Goal: Task Accomplishment & Management: Manage account settings

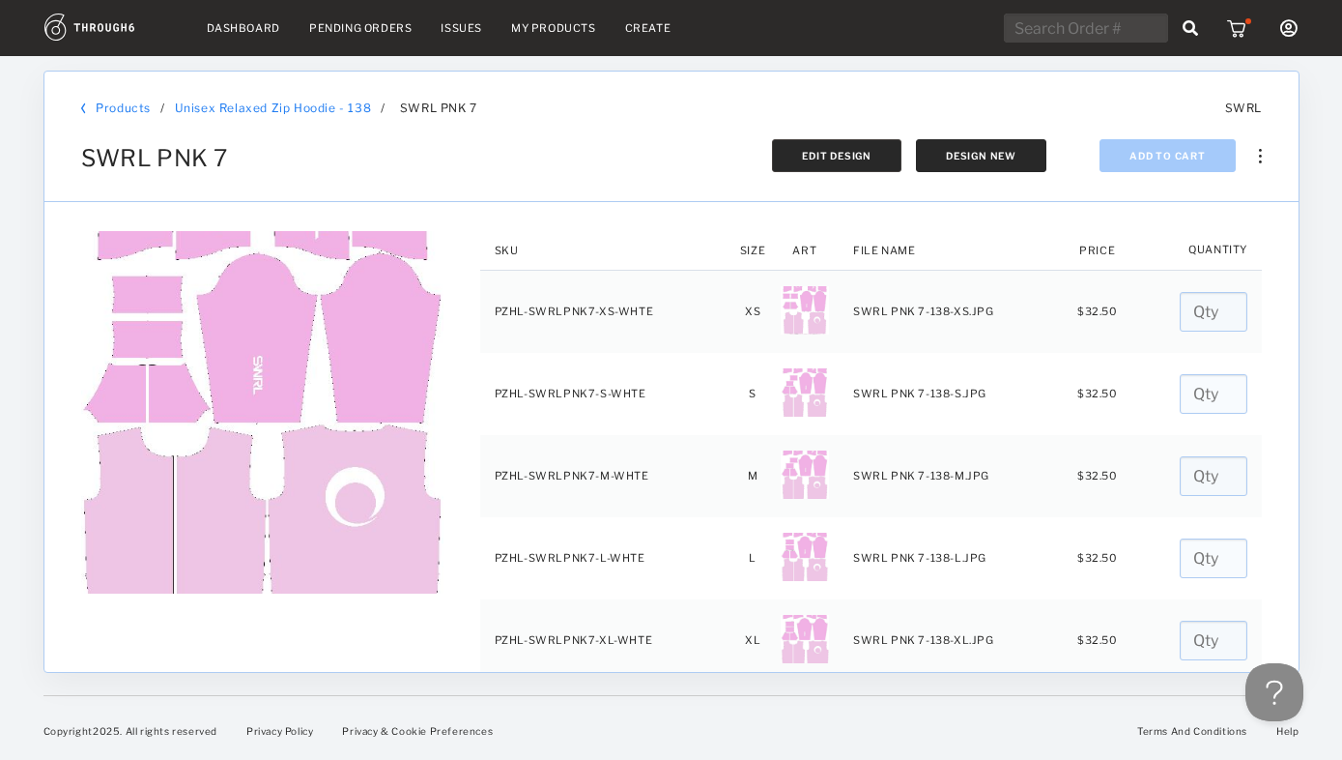
click at [839, 156] on span "Edit Design" at bounding box center [837, 156] width 70 height 12
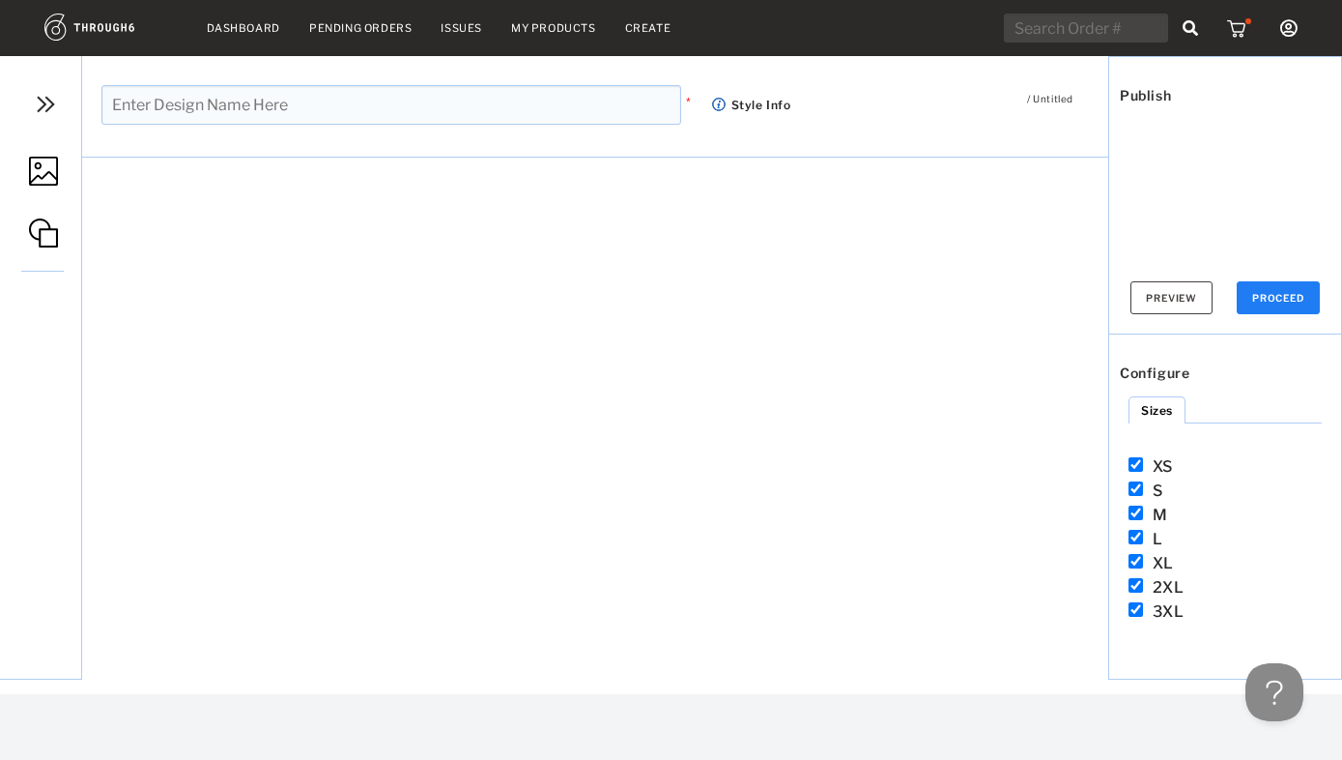
type input "SWRL PNK 7"
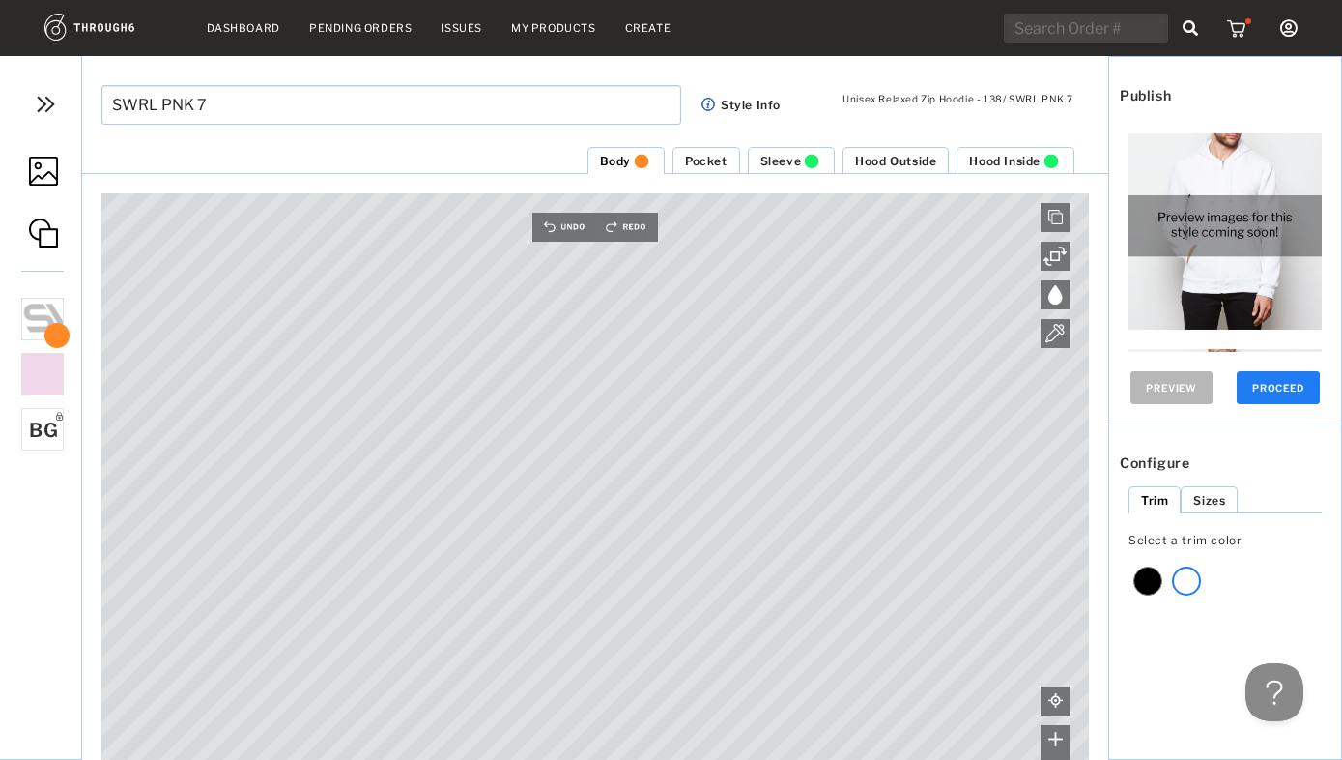
click at [711, 159] on span "Pocket" at bounding box center [706, 161] width 43 height 14
click at [777, 157] on span "Sleeve" at bounding box center [781, 161] width 42 height 14
click at [891, 158] on span "Hood Outside" at bounding box center [895, 161] width 81 height 14
click at [1013, 159] on span "Hood Inside" at bounding box center [1005, 161] width 72 height 14
click at [1274, 383] on button "PROCEED" at bounding box center [1278, 387] width 83 height 33
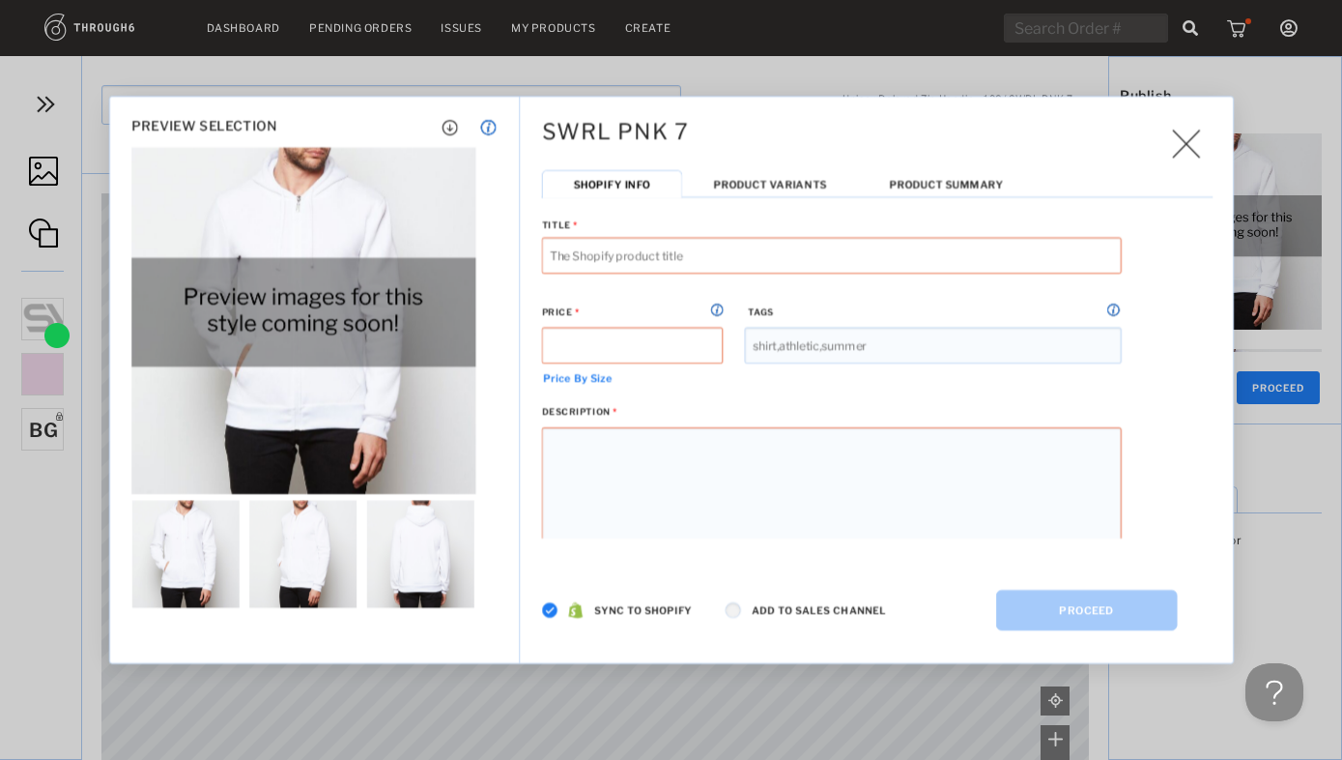
type input "SWRL PNK 7 Unisex Relaxed Zip Hoodie"
click at [545, 609] on img at bounding box center [550, 610] width 16 height 16
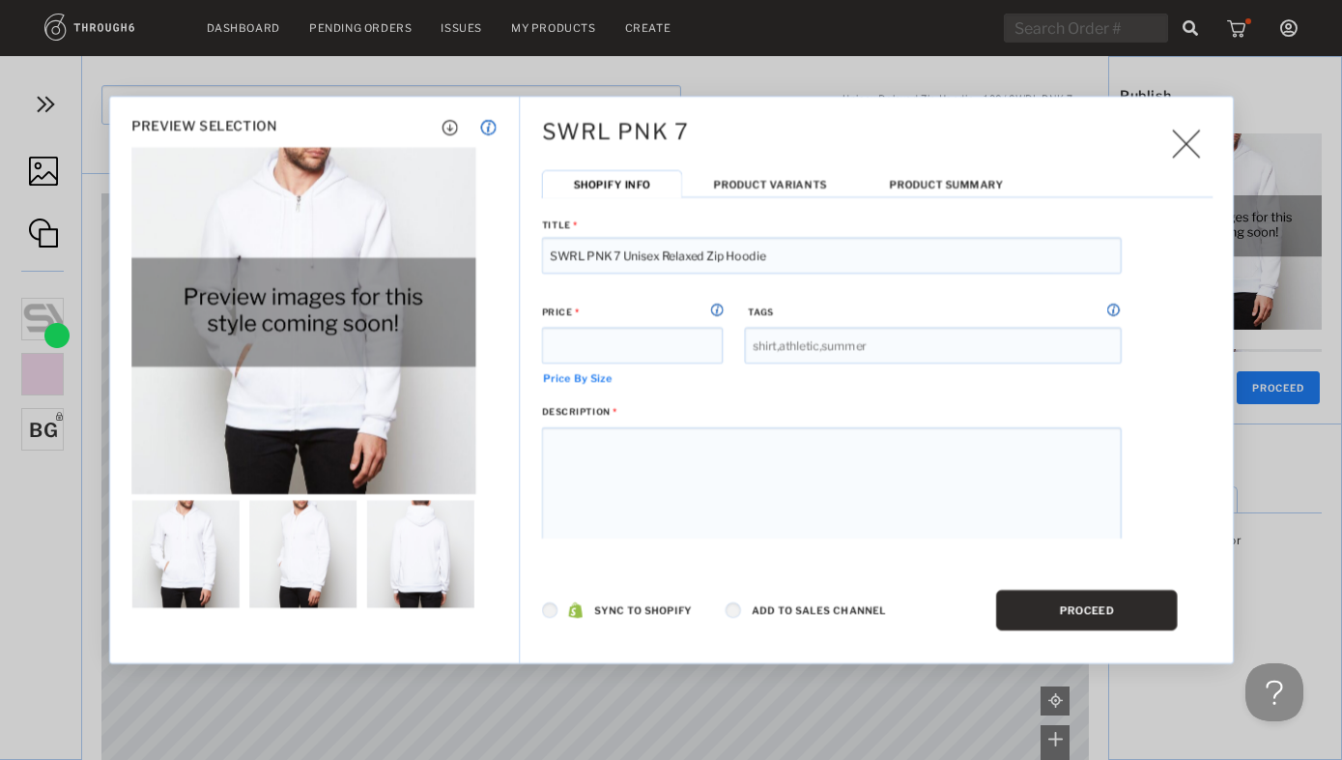
click at [1086, 608] on button "PROCEED" at bounding box center [1087, 609] width 182 height 41
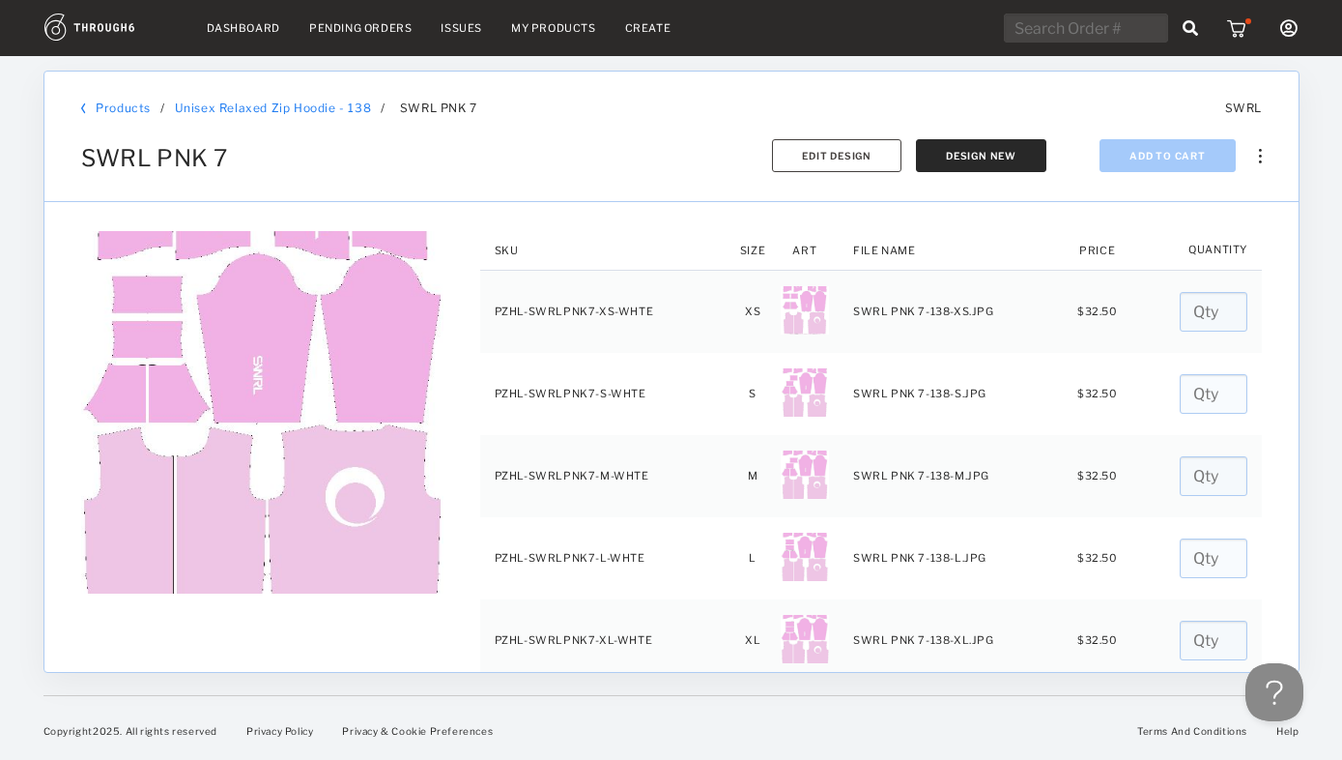
click at [538, 31] on link "My Products" at bounding box center [553, 28] width 85 height 14
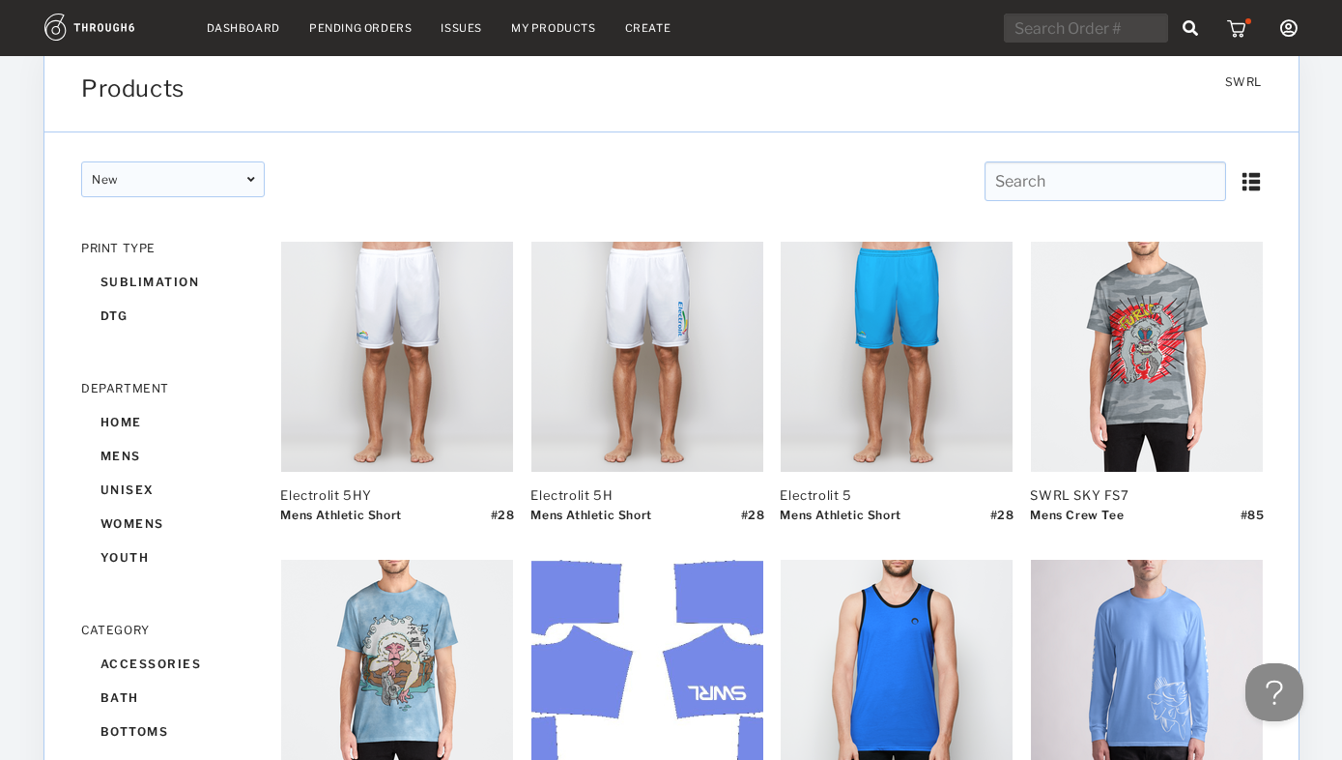
scroll to position [36, 0]
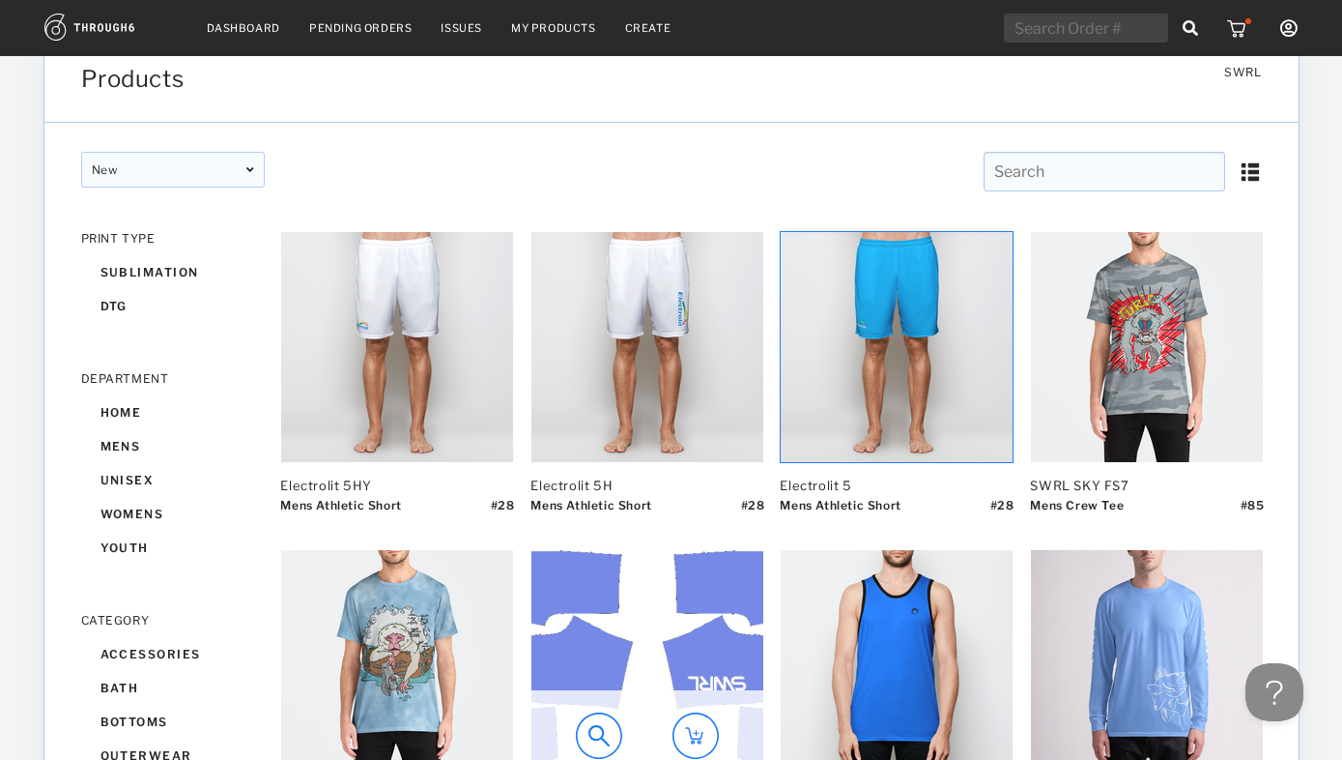
scroll to position [59, 0]
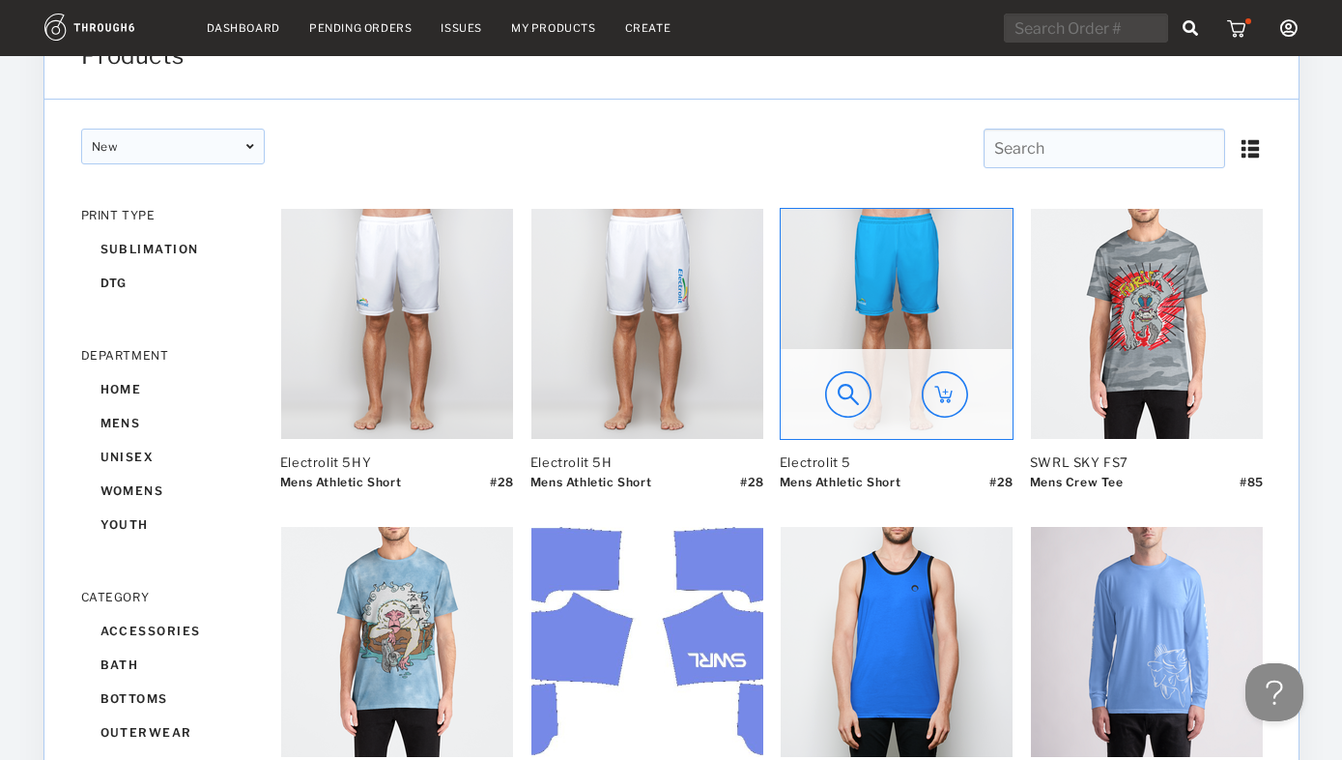
click at [898, 329] on img at bounding box center [897, 324] width 232 height 230
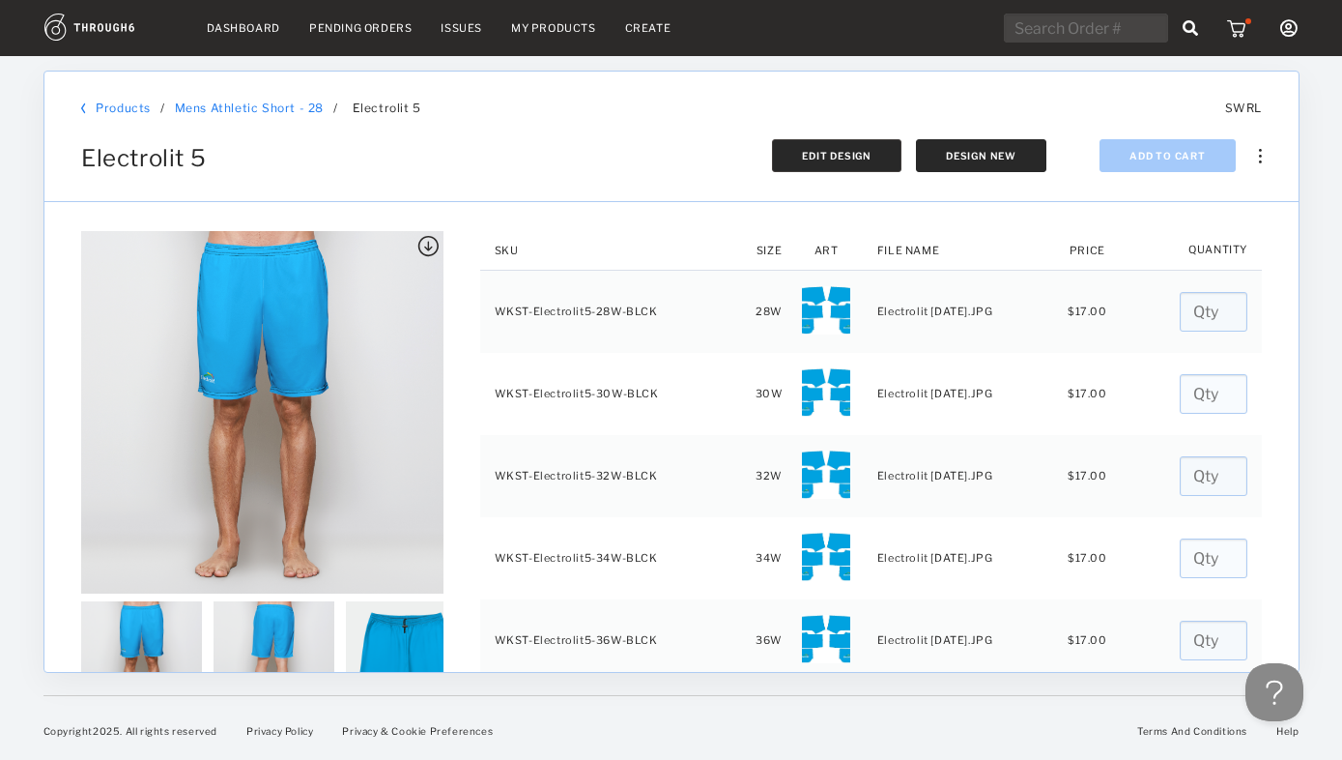
click at [845, 155] on span "Edit Design" at bounding box center [837, 156] width 70 height 12
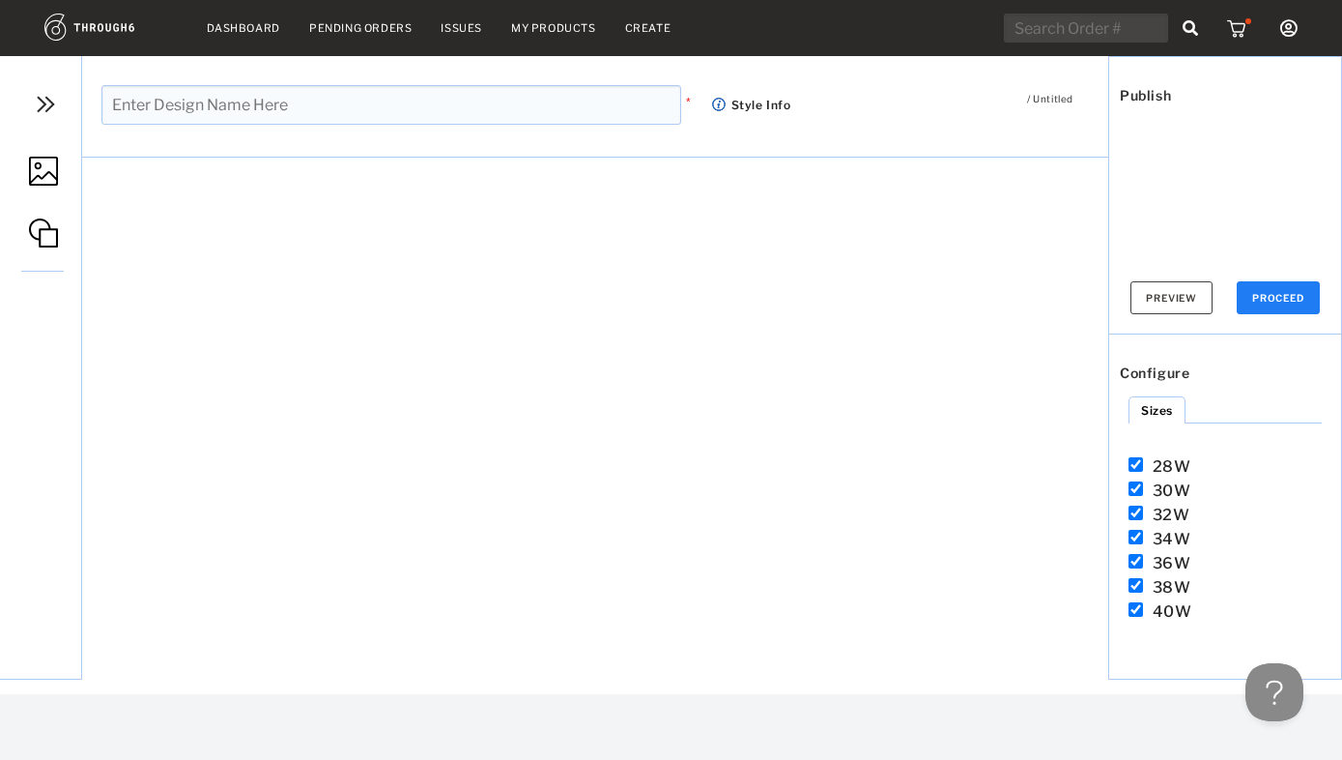
type input "Electrolit 5"
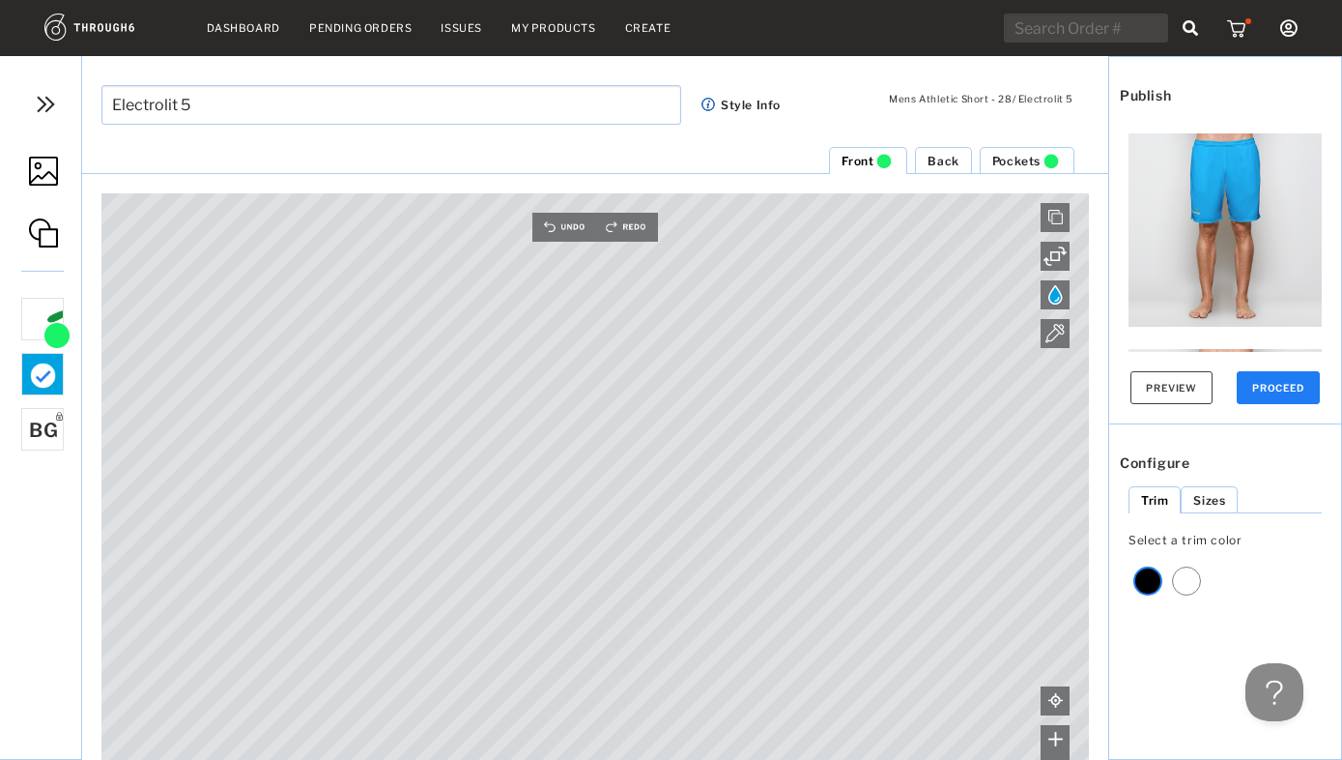
click at [1060, 302] on img at bounding box center [1055, 294] width 14 height 19
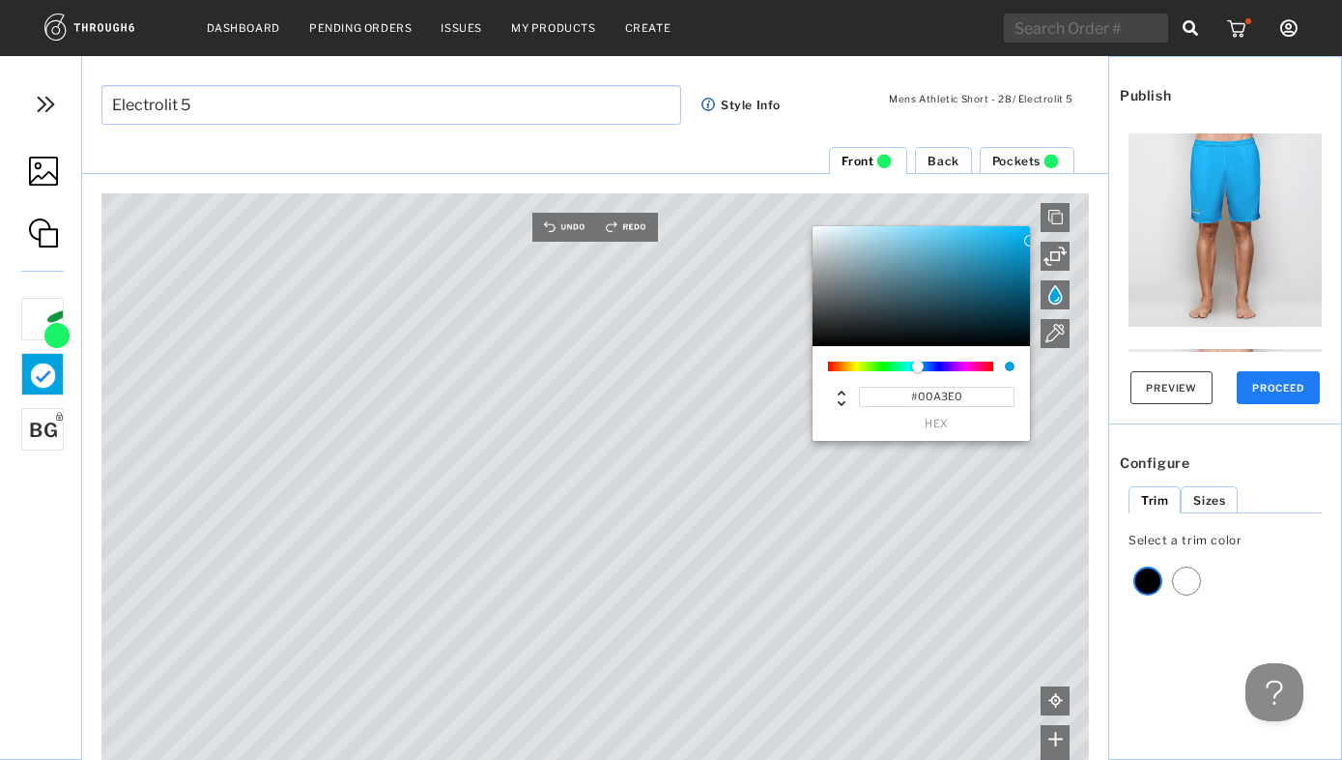
click at [939, 398] on input "#00A3E0" at bounding box center [937, 397] width 156 height 20
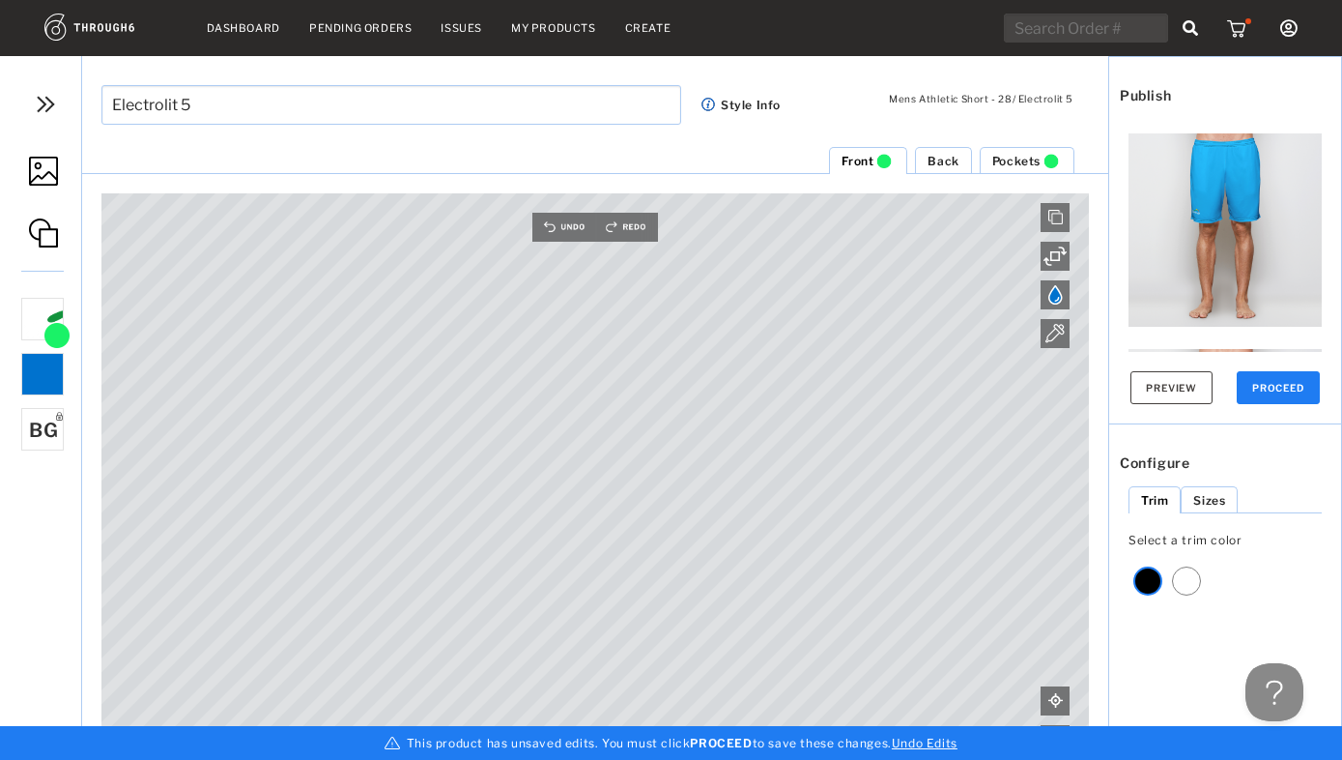
click at [941, 159] on span "Back" at bounding box center [943, 161] width 31 height 14
click at [1055, 298] on img at bounding box center [1055, 294] width 14 height 19
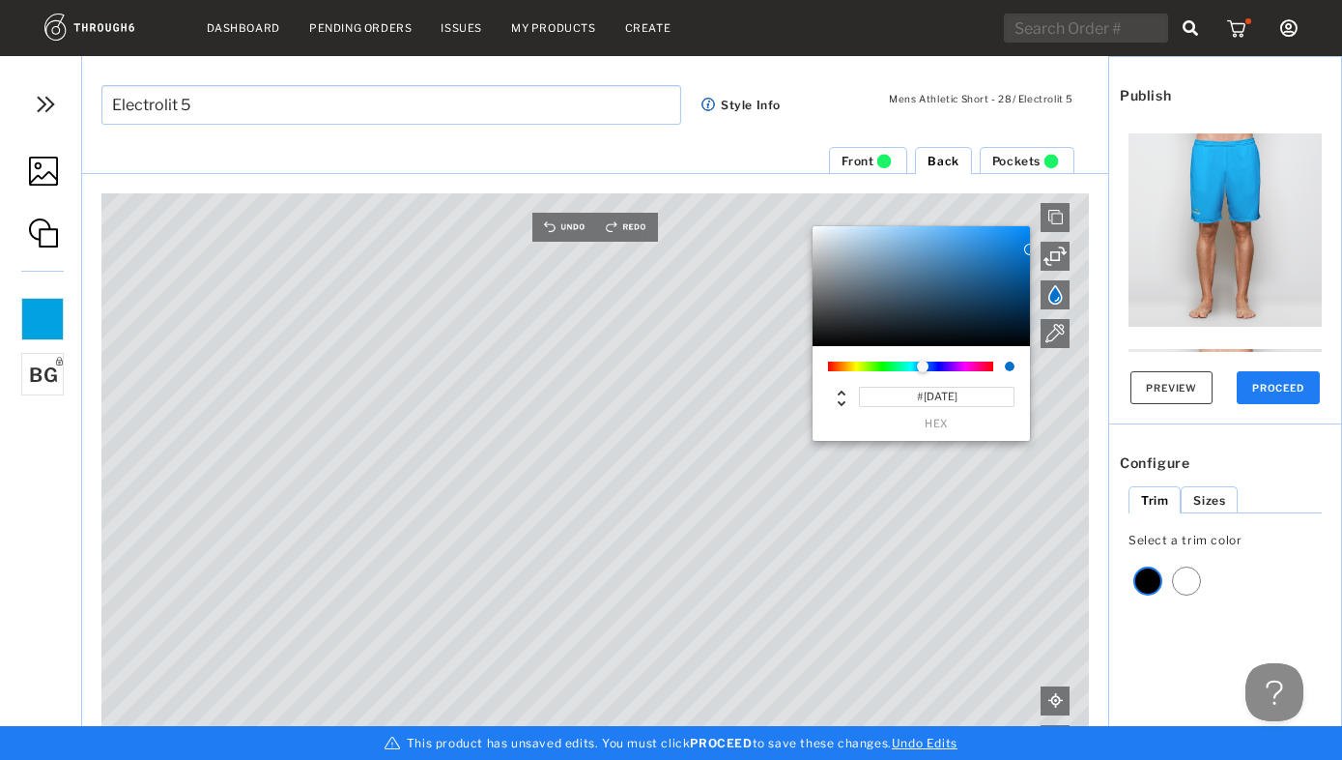
click at [970, 397] on input "#0072CE" at bounding box center [937, 397] width 156 height 20
click at [40, 335] on div at bounding box center [42, 319] width 43 height 43
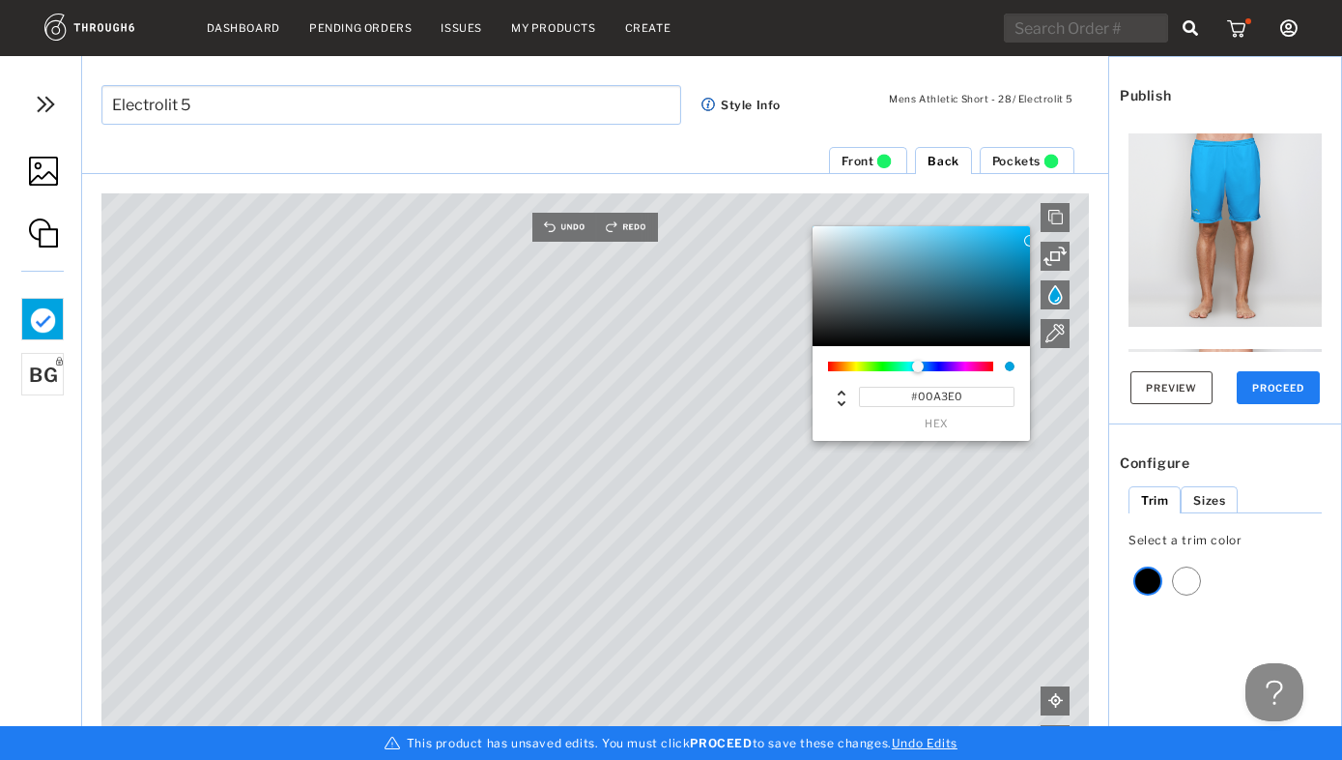
click at [972, 393] on input "#00A3E0" at bounding box center [937, 397] width 156 height 20
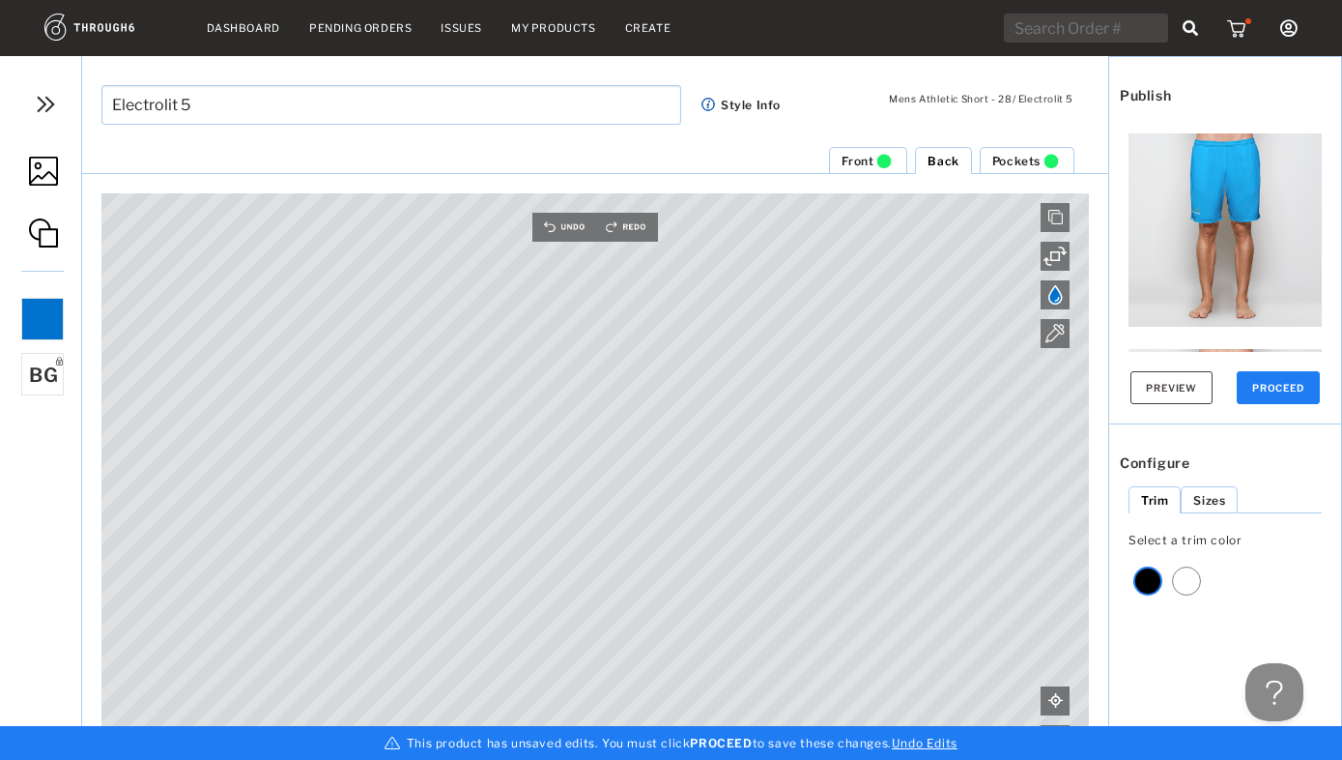
click at [1023, 159] on span "Pockets" at bounding box center [1016, 161] width 48 height 14
click at [1062, 300] on img at bounding box center [1055, 294] width 14 height 19
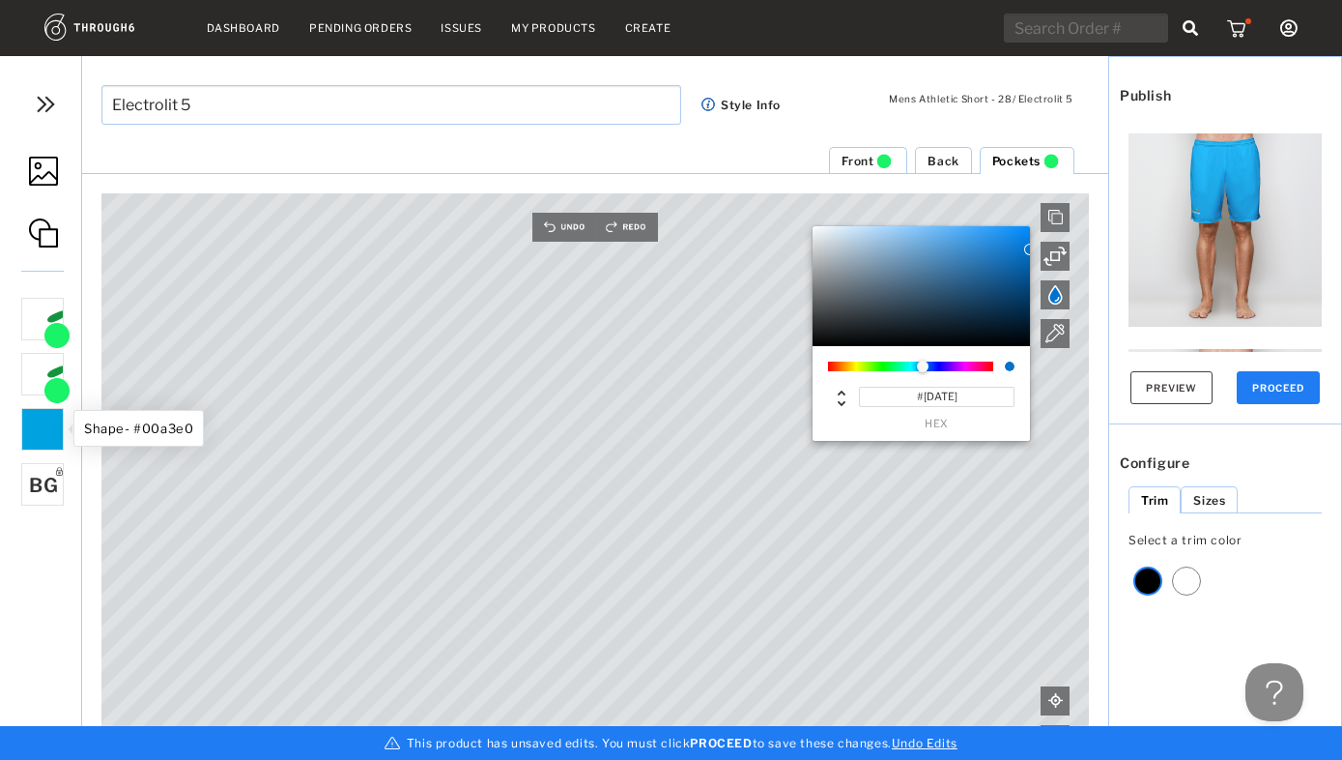
click at [38, 439] on div at bounding box center [42, 429] width 43 height 43
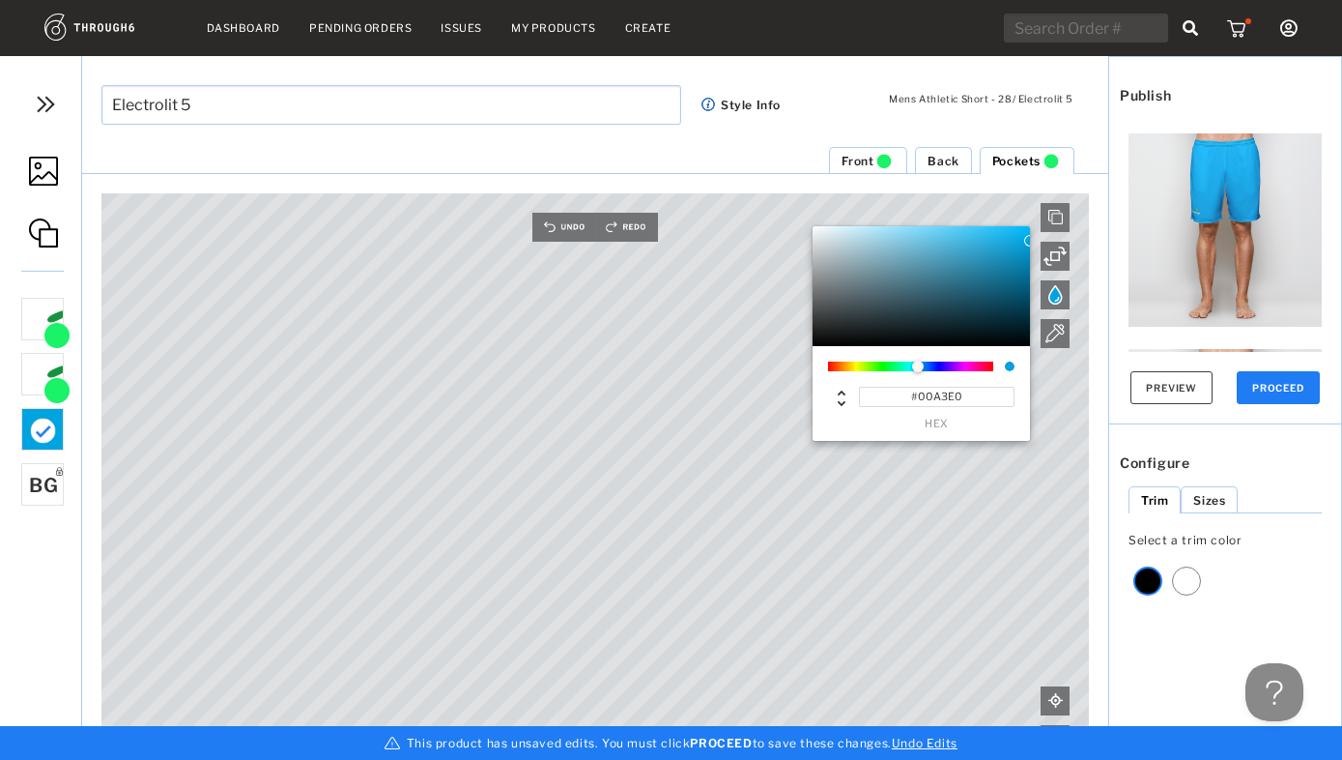
click at [977, 395] on input "#00A3E0" at bounding box center [937, 397] width 156 height 20
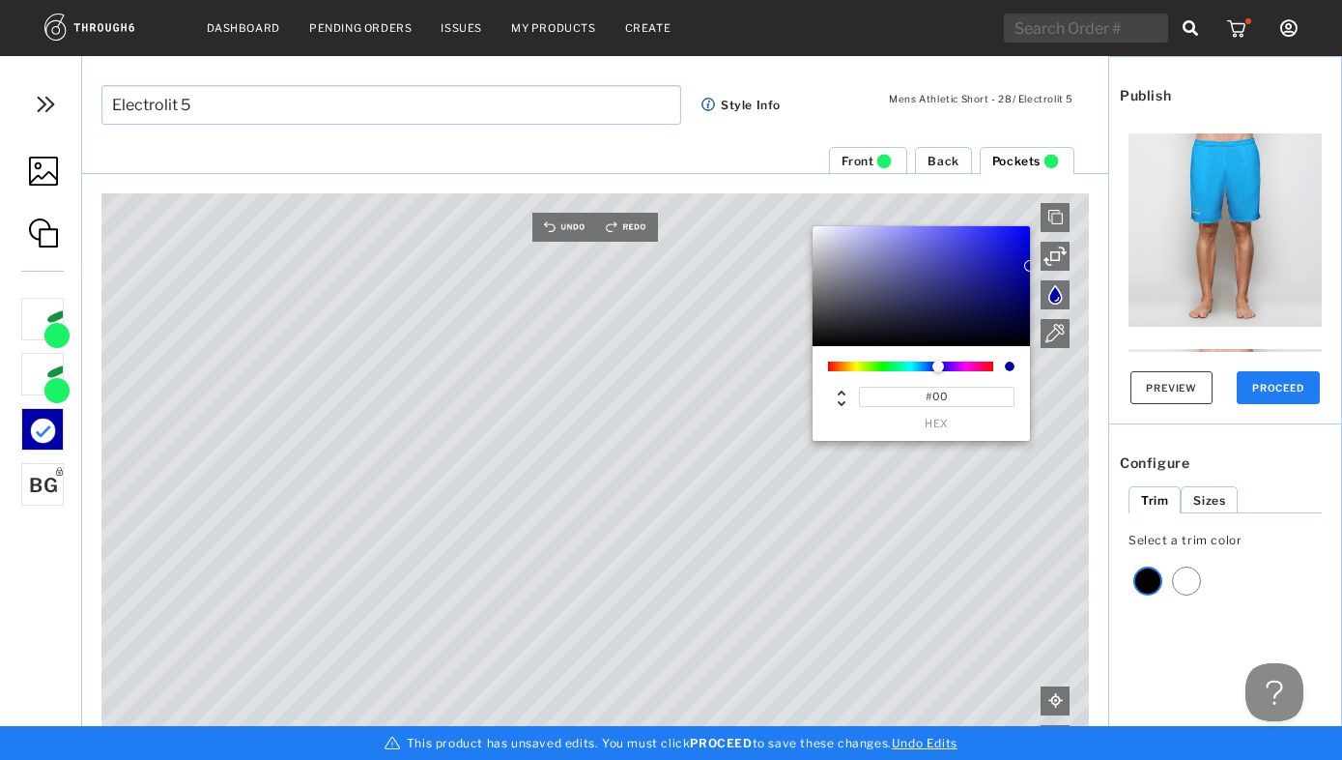
type input "#0072CE"
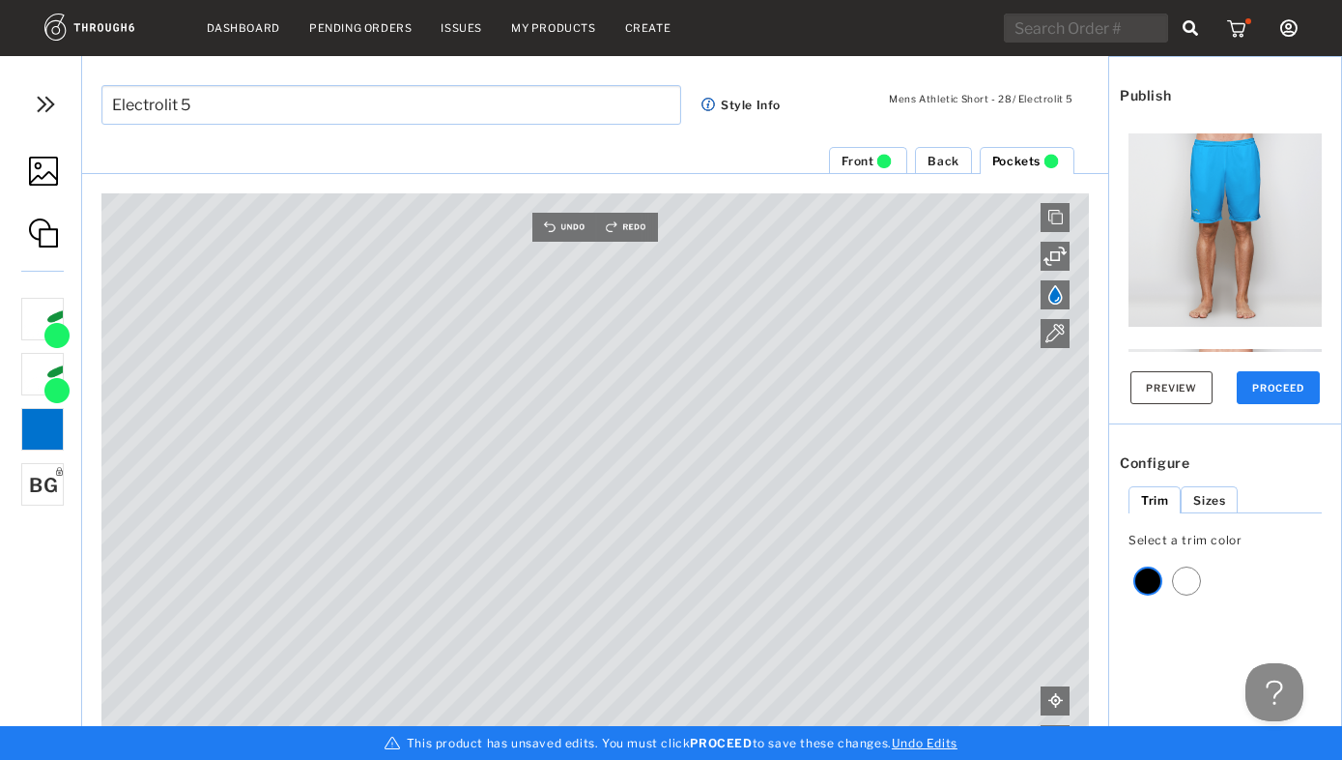
click at [1279, 392] on button "PROCEED" at bounding box center [1278, 387] width 83 height 33
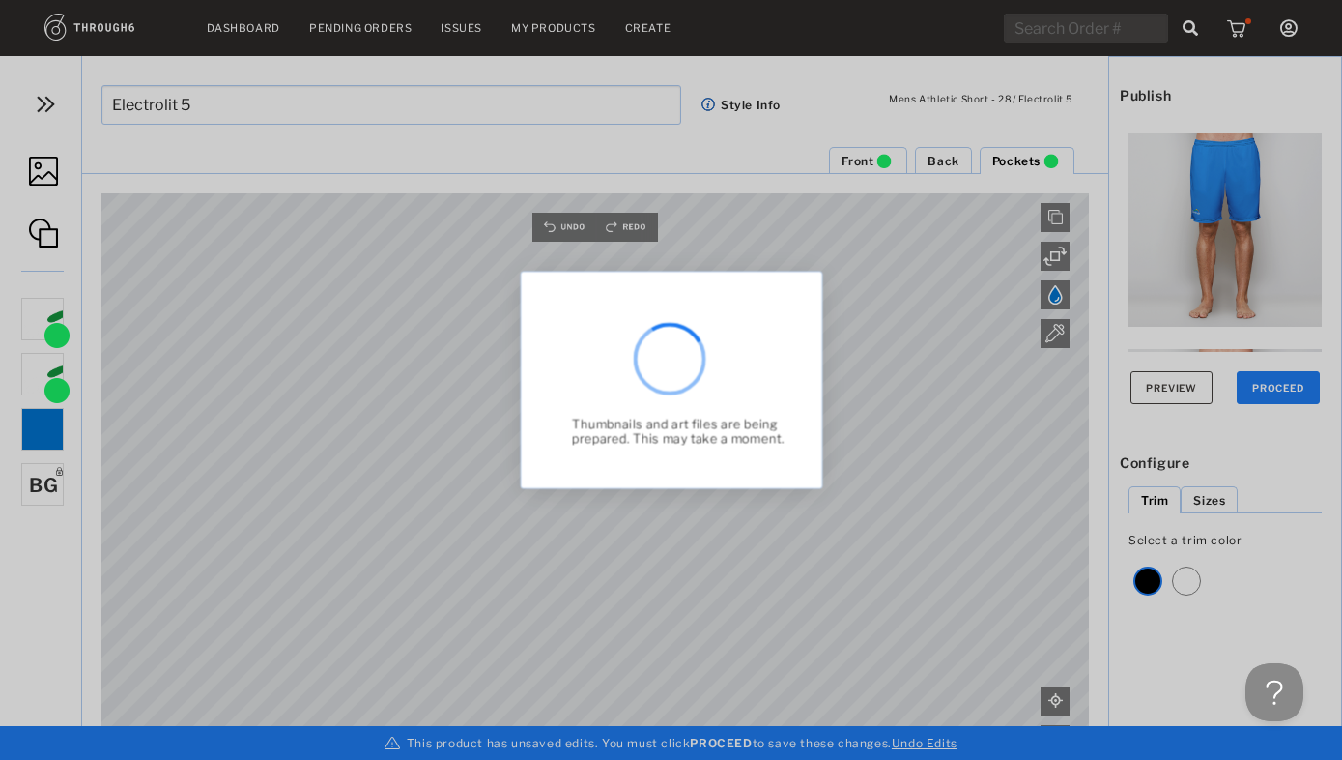
click at [1235, 222] on div "PREVIEW SELECTION These previews are provided for your use to quickly allow you…" at bounding box center [671, 380] width 1342 height 760
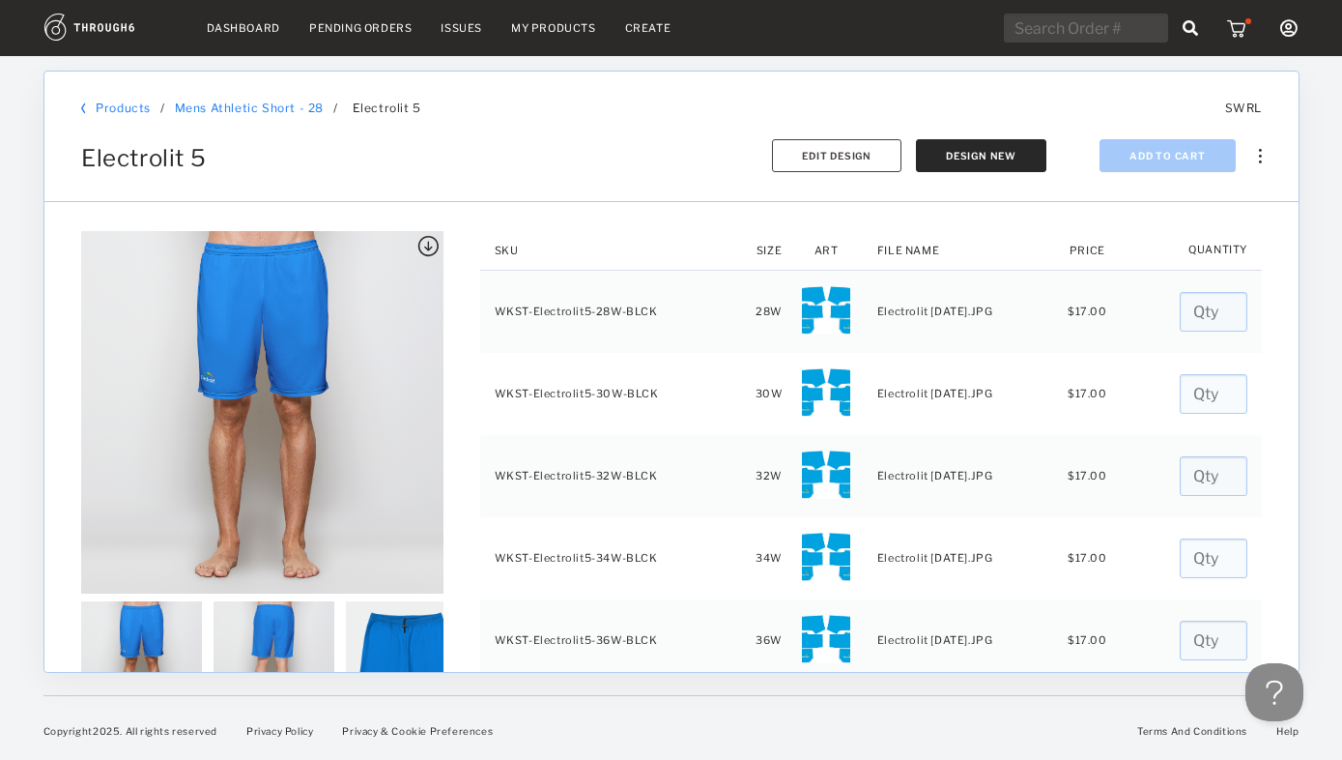
click at [421, 246] on img at bounding box center [426, 246] width 21 height 21
click at [1261, 155] on img at bounding box center [1259, 156] width 3 height 14
click at [1190, 247] on div "Copy Product" at bounding box center [1177, 249] width 81 height 14
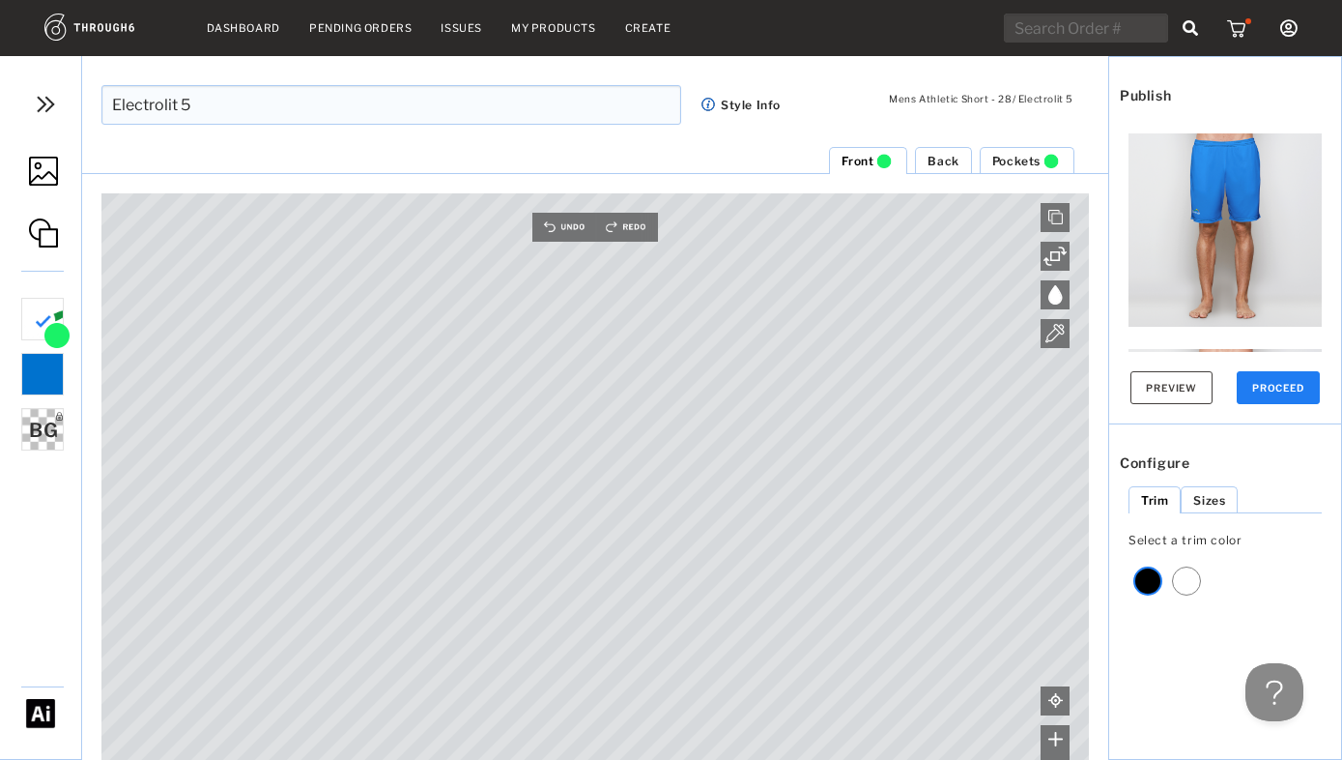
click at [220, 108] on input "Electrolit 5" at bounding box center [391, 105] width 580 height 40
type input "Electrolit 5free"
click at [945, 159] on span "Back" at bounding box center [943, 161] width 31 height 14
click at [1190, 571] on div at bounding box center [1186, 580] width 29 height 29
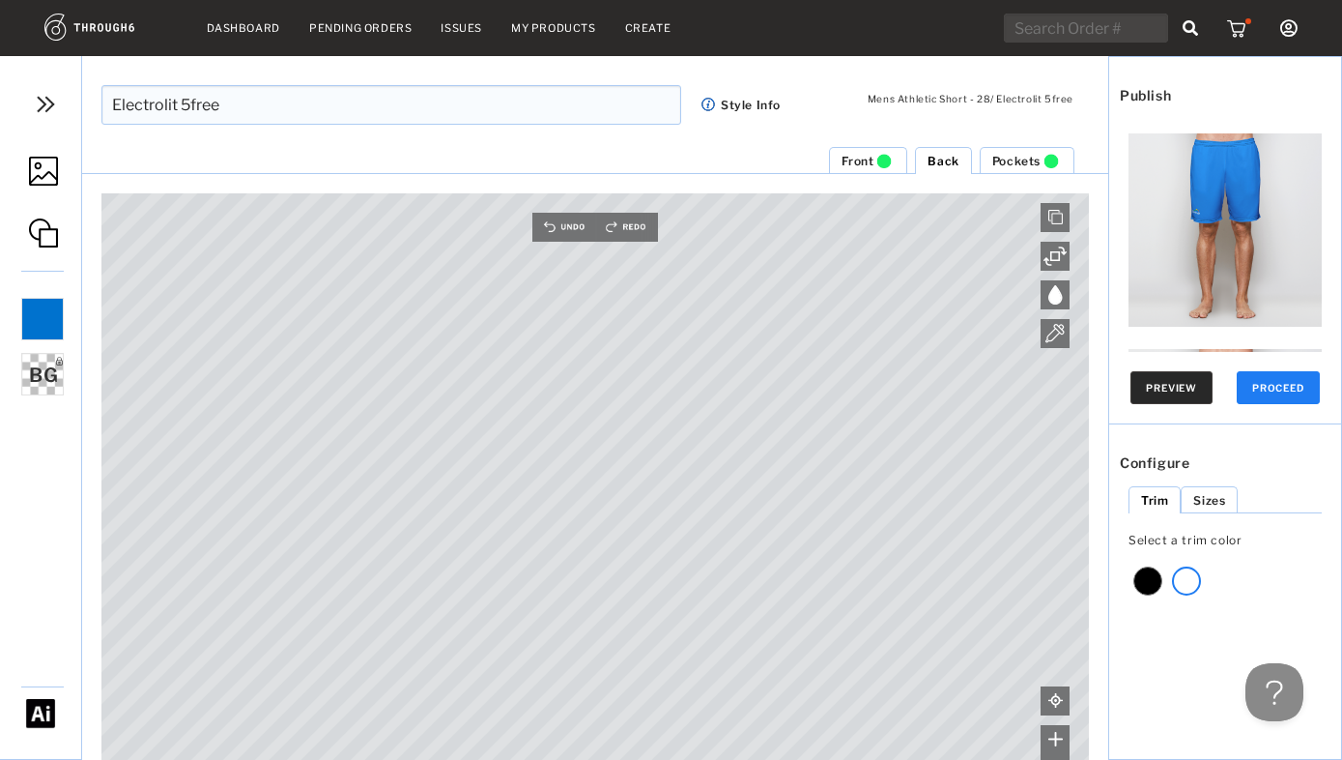
click at [1177, 384] on button "Preview" at bounding box center [1172, 387] width 82 height 33
click at [1222, 222] on img at bounding box center [1225, 229] width 193 height 193
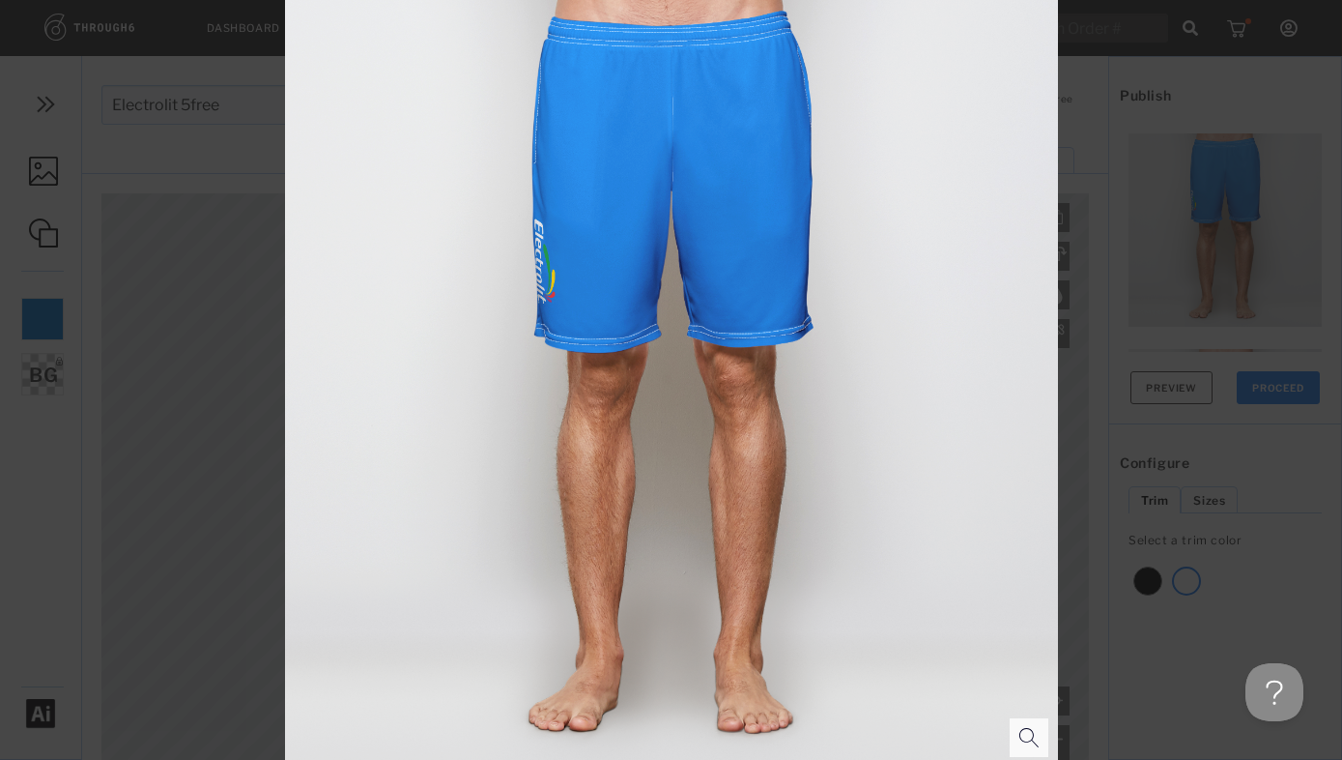
click at [1251, 430] on div at bounding box center [671, 380] width 1342 height 760
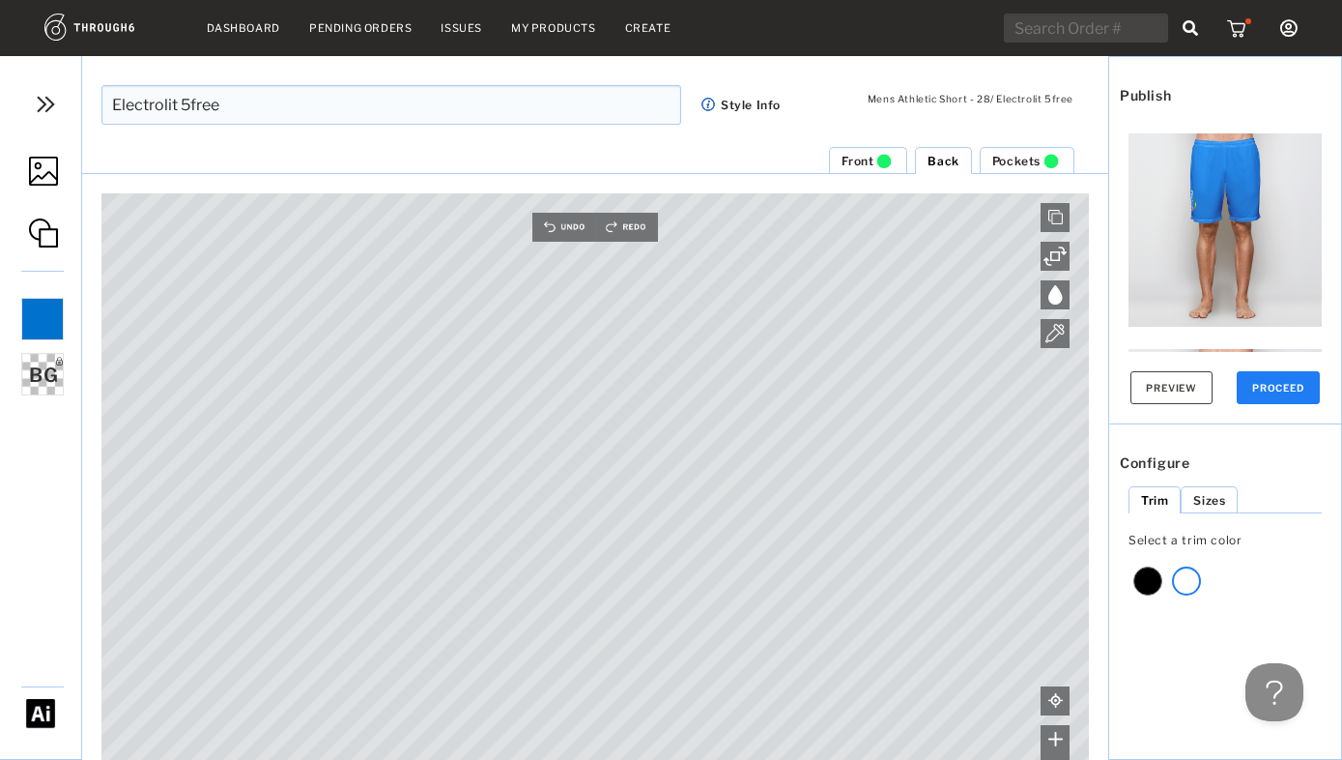
click at [868, 158] on span "Front" at bounding box center [858, 161] width 32 height 14
click at [1276, 387] on button "PROCEED" at bounding box center [1278, 387] width 83 height 33
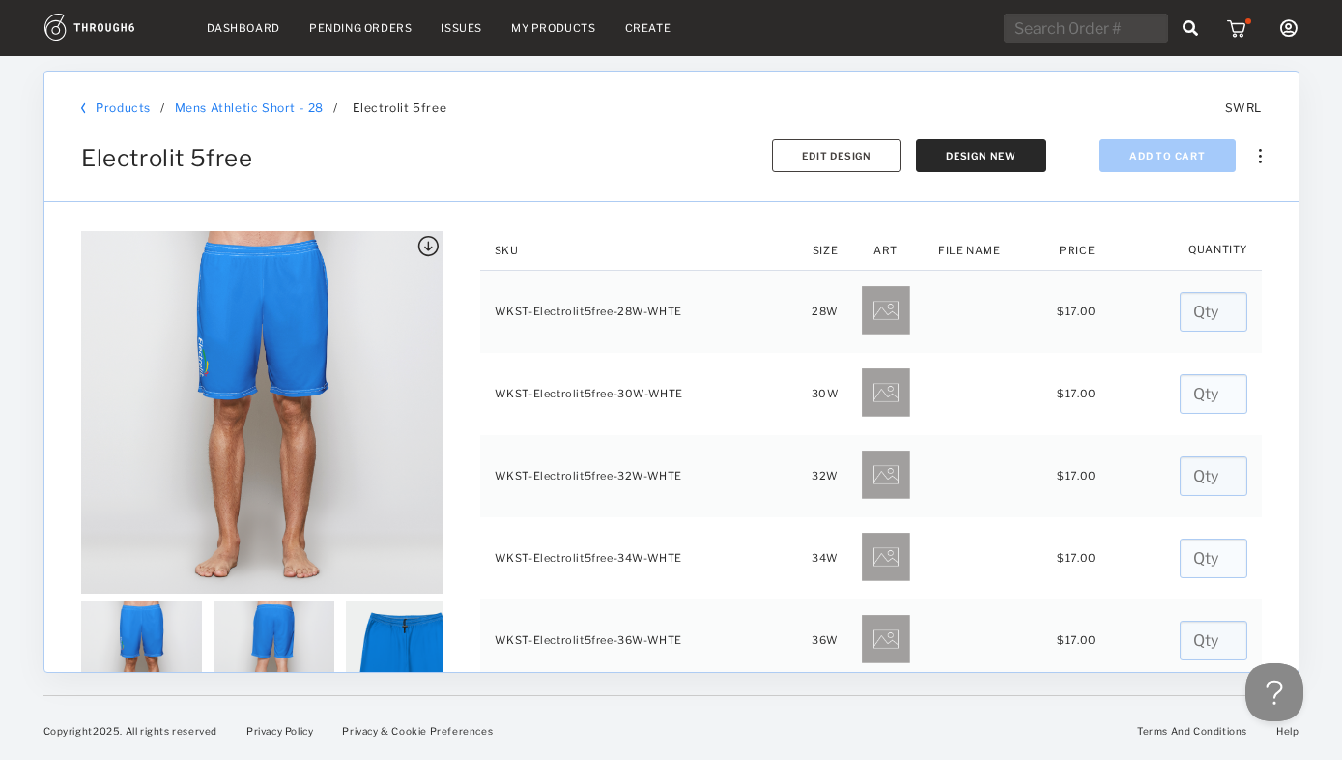
click at [424, 246] on img at bounding box center [426, 246] width 21 height 21
click at [1316, 195] on div at bounding box center [1321, 407] width 43 height 703
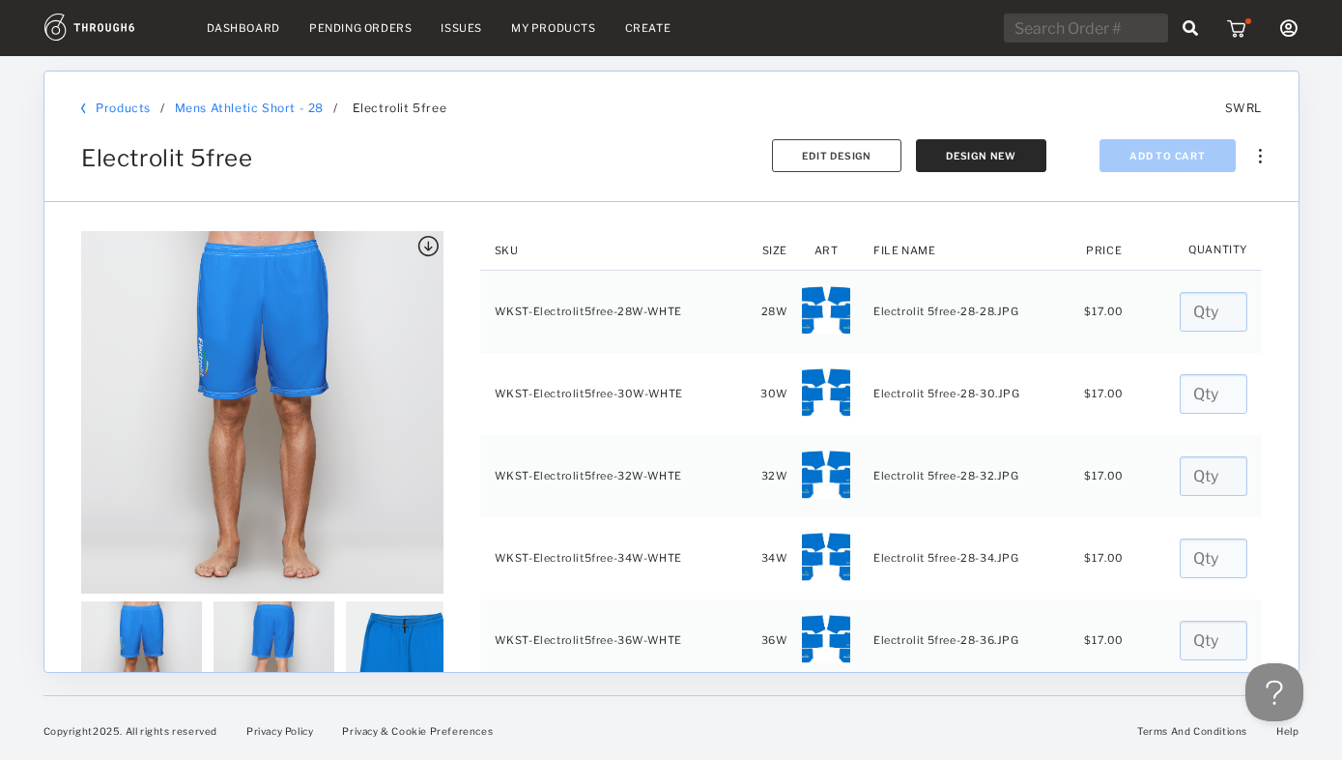
click at [641, 153] on div "Electrolit 5free Sync to Shopify Export SKUs Copy Product Delete Add To Cart De…" at bounding box center [671, 143] width 1181 height 57
click at [547, 30] on link "My Products" at bounding box center [553, 28] width 85 height 14
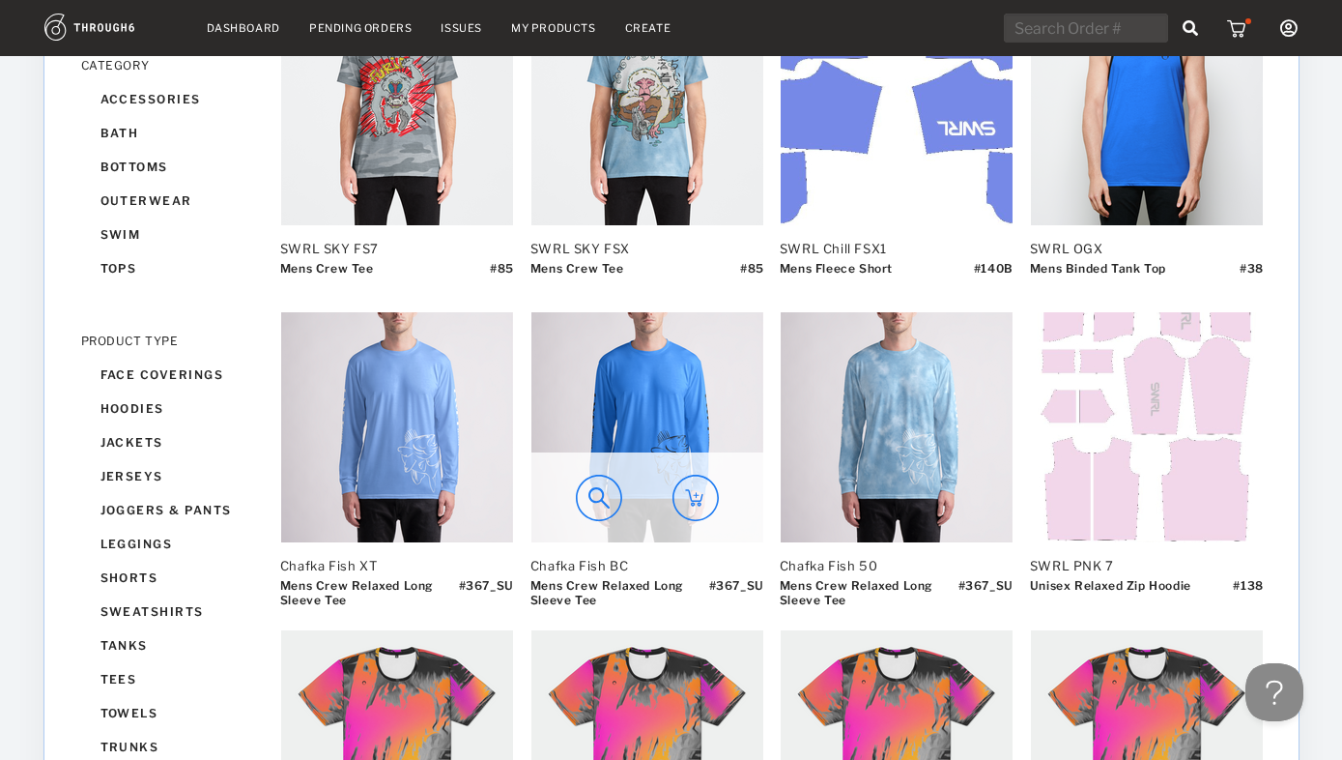
scroll to position [612, 0]
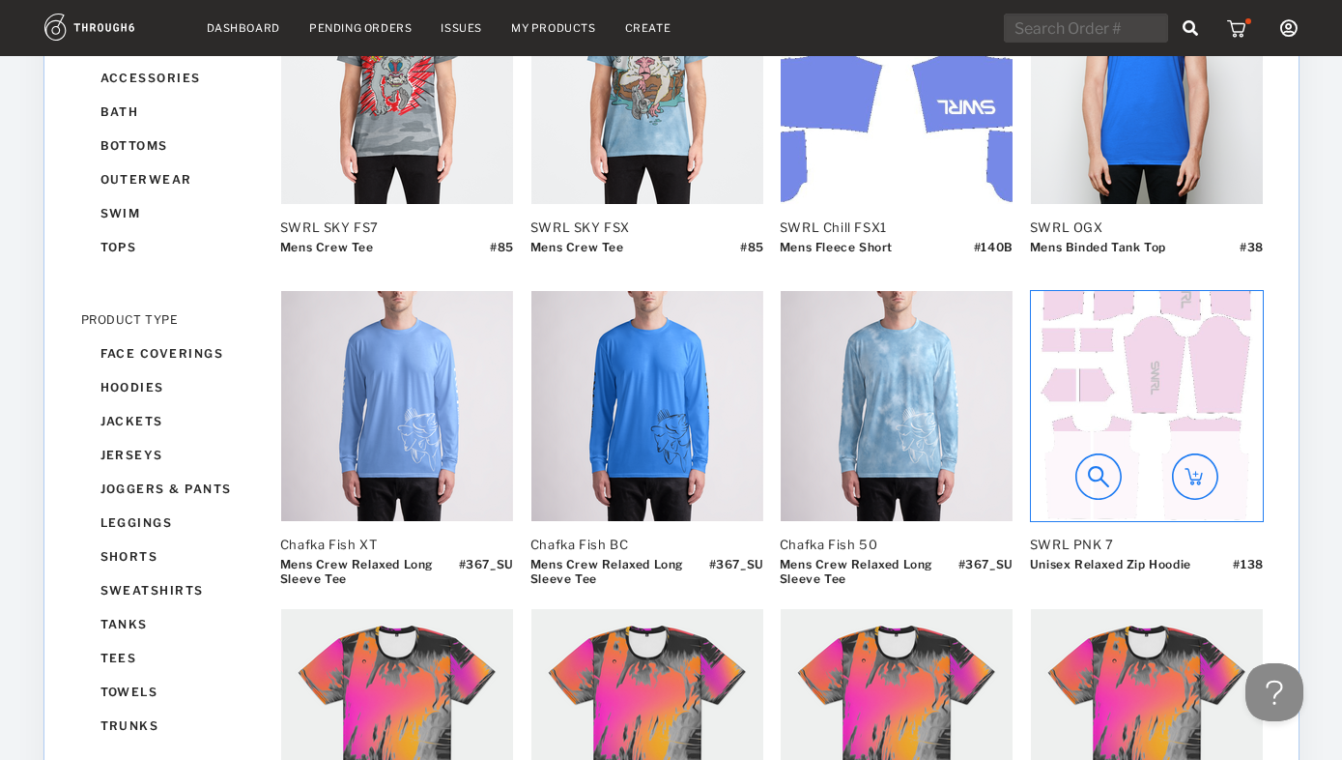
click at [1151, 385] on img at bounding box center [1147, 406] width 232 height 230
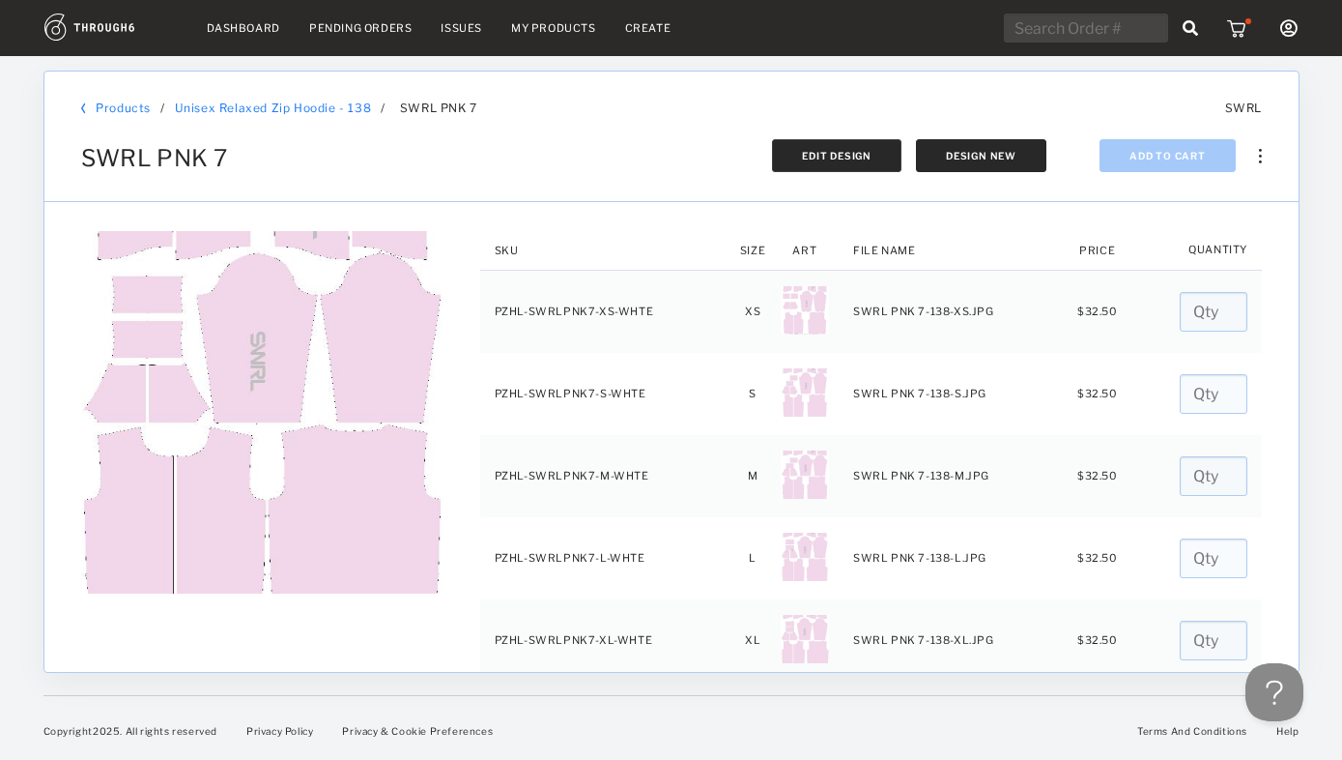
click at [844, 160] on span "Edit Design" at bounding box center [837, 156] width 70 height 12
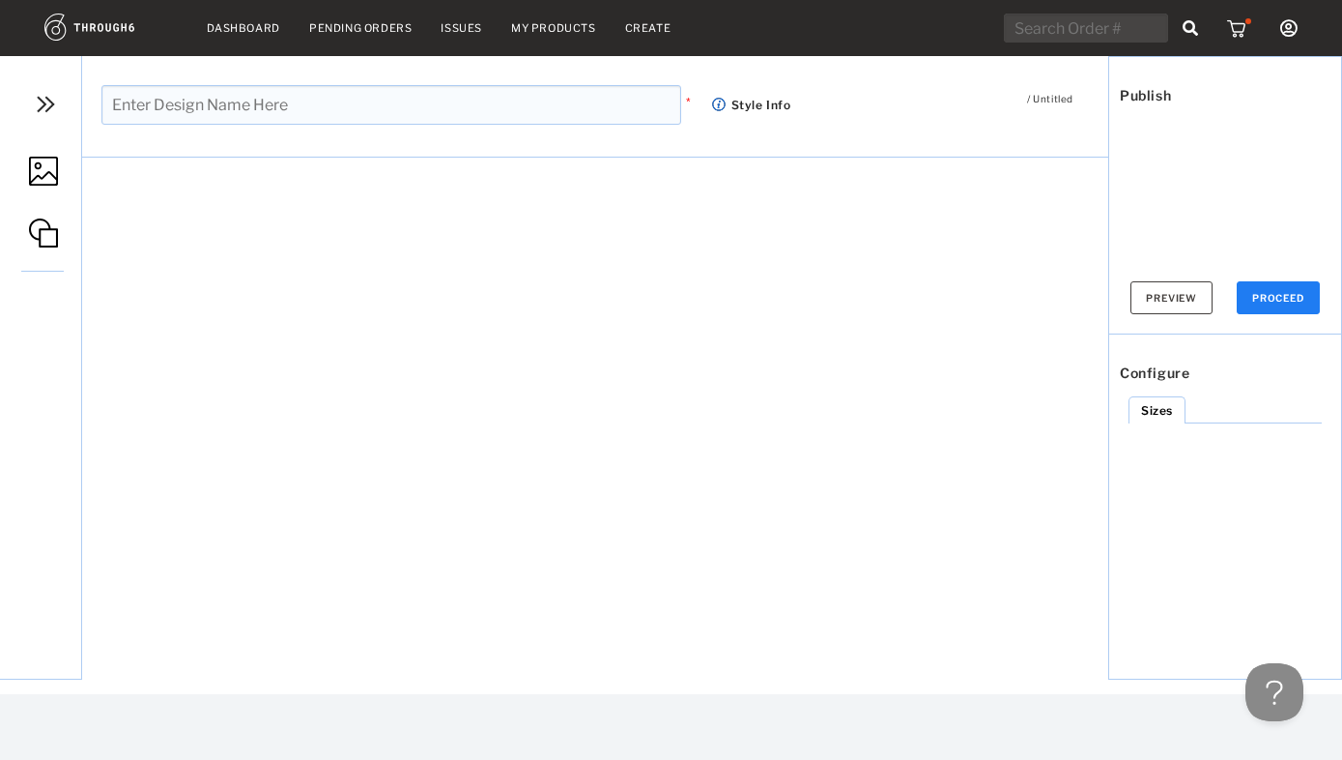
type input "SWRL PNK 7"
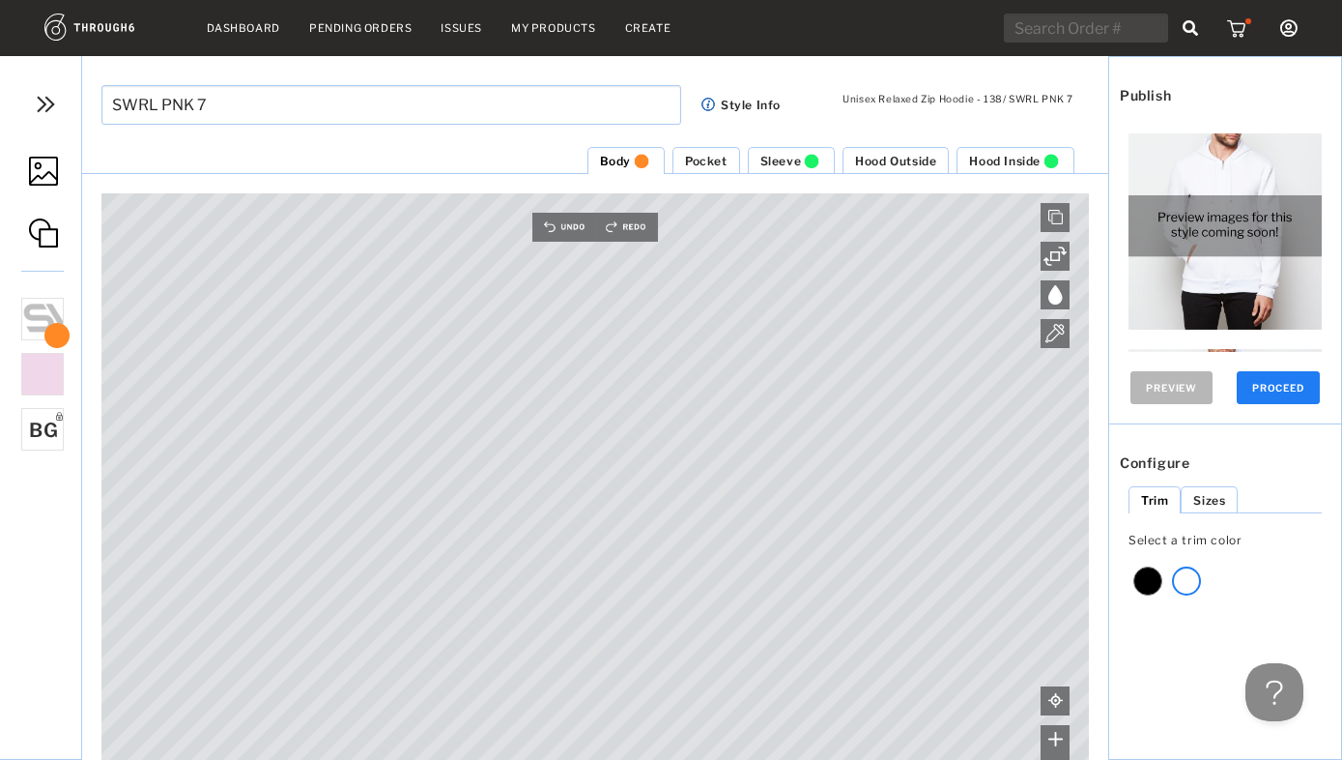
click at [712, 162] on span "Pocket" at bounding box center [706, 161] width 43 height 14
click at [784, 165] on span "Sleeve" at bounding box center [781, 161] width 42 height 14
click at [889, 160] on span "Hood Outside" at bounding box center [895, 161] width 81 height 14
click at [1011, 160] on span "Hood Inside" at bounding box center [1005, 161] width 72 height 14
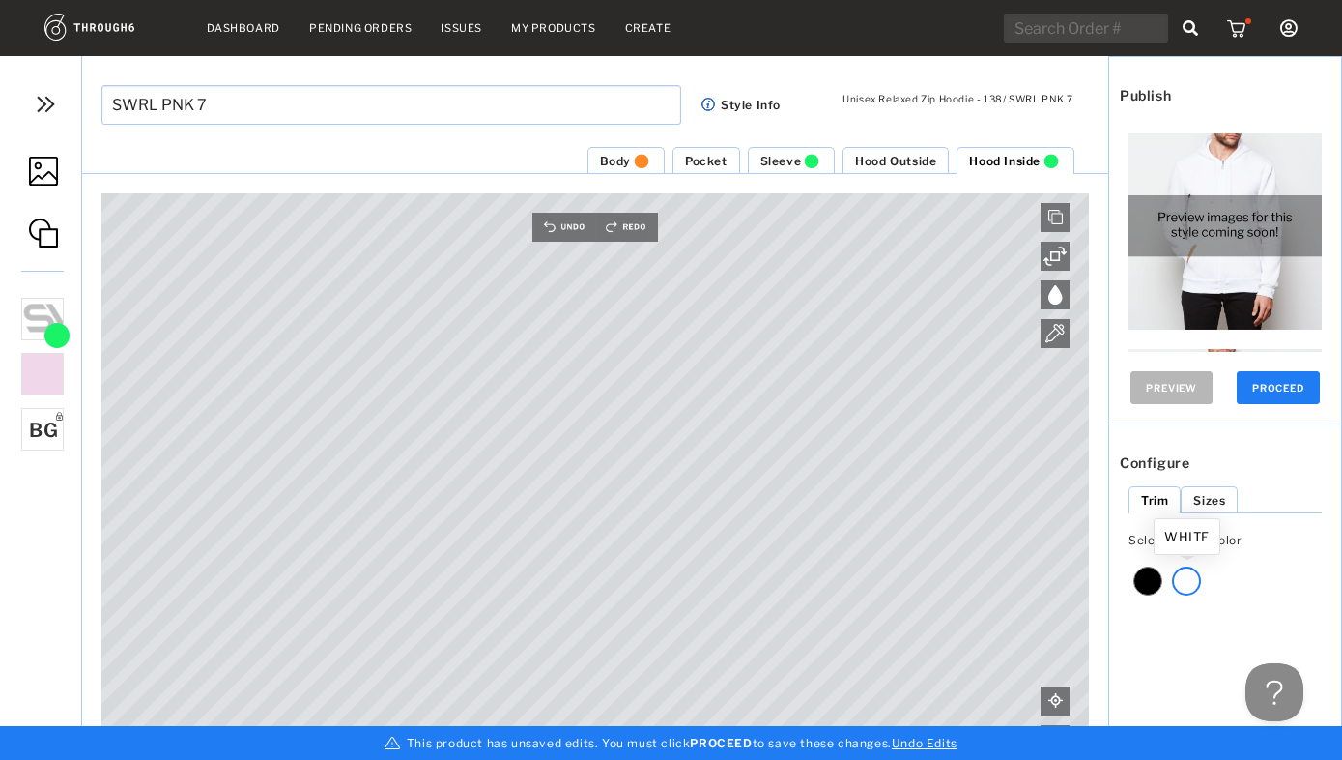
click at [1184, 579] on div at bounding box center [1186, 580] width 29 height 29
click at [1189, 578] on div at bounding box center [1186, 580] width 29 height 29
click at [1279, 387] on button "PROCEED" at bounding box center [1278, 387] width 83 height 33
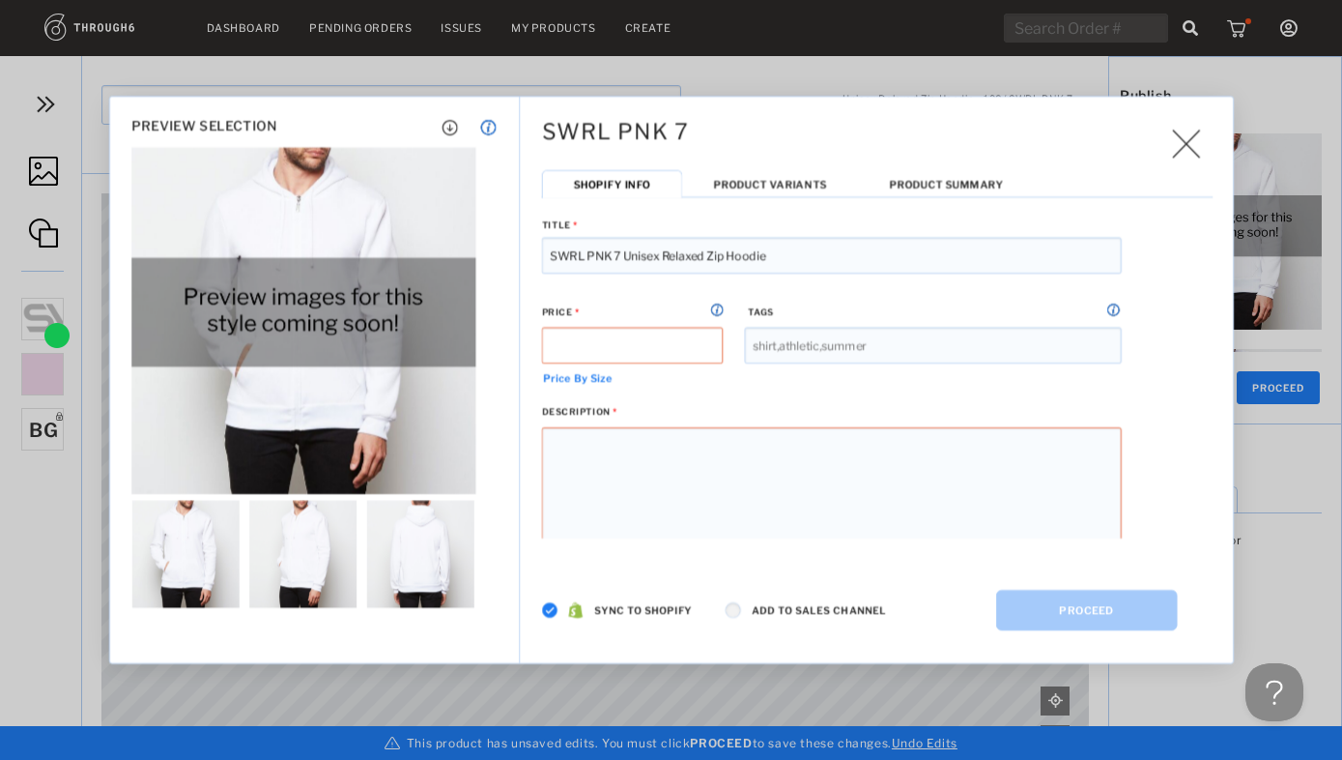
type input "SWRL PNK 7 Unisex Relaxed Zip Hoodie"
click at [555, 610] on img at bounding box center [550, 610] width 16 height 16
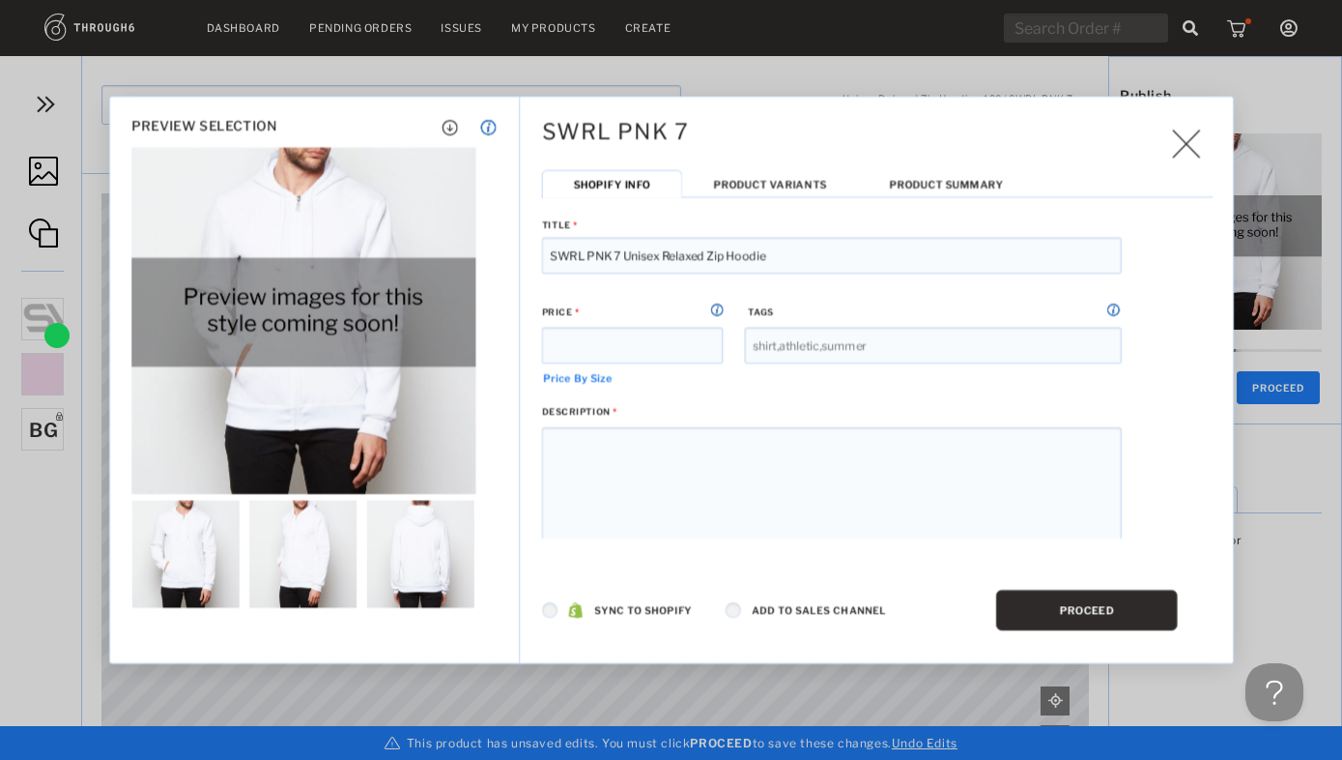
click at [1104, 609] on button "PROCEED" at bounding box center [1087, 609] width 182 height 41
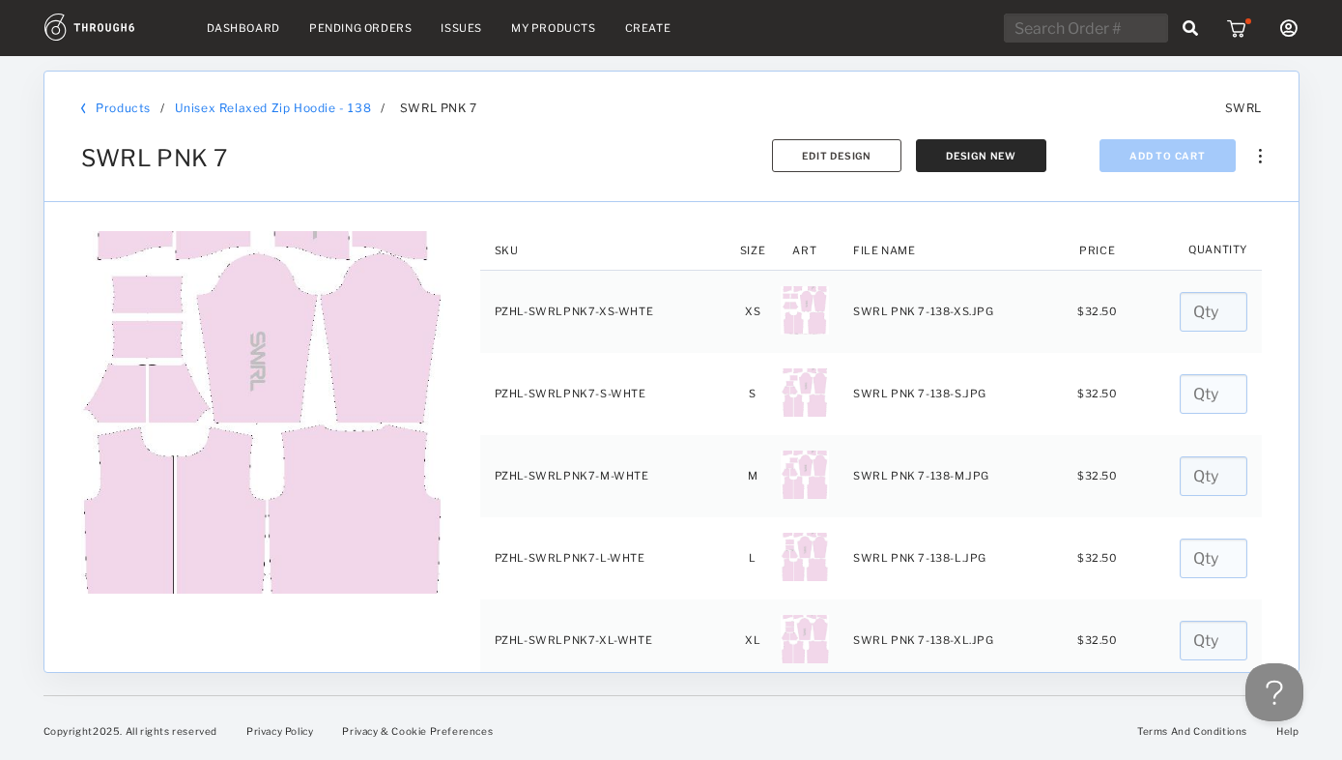
click at [564, 28] on link "My Products" at bounding box center [553, 28] width 85 height 14
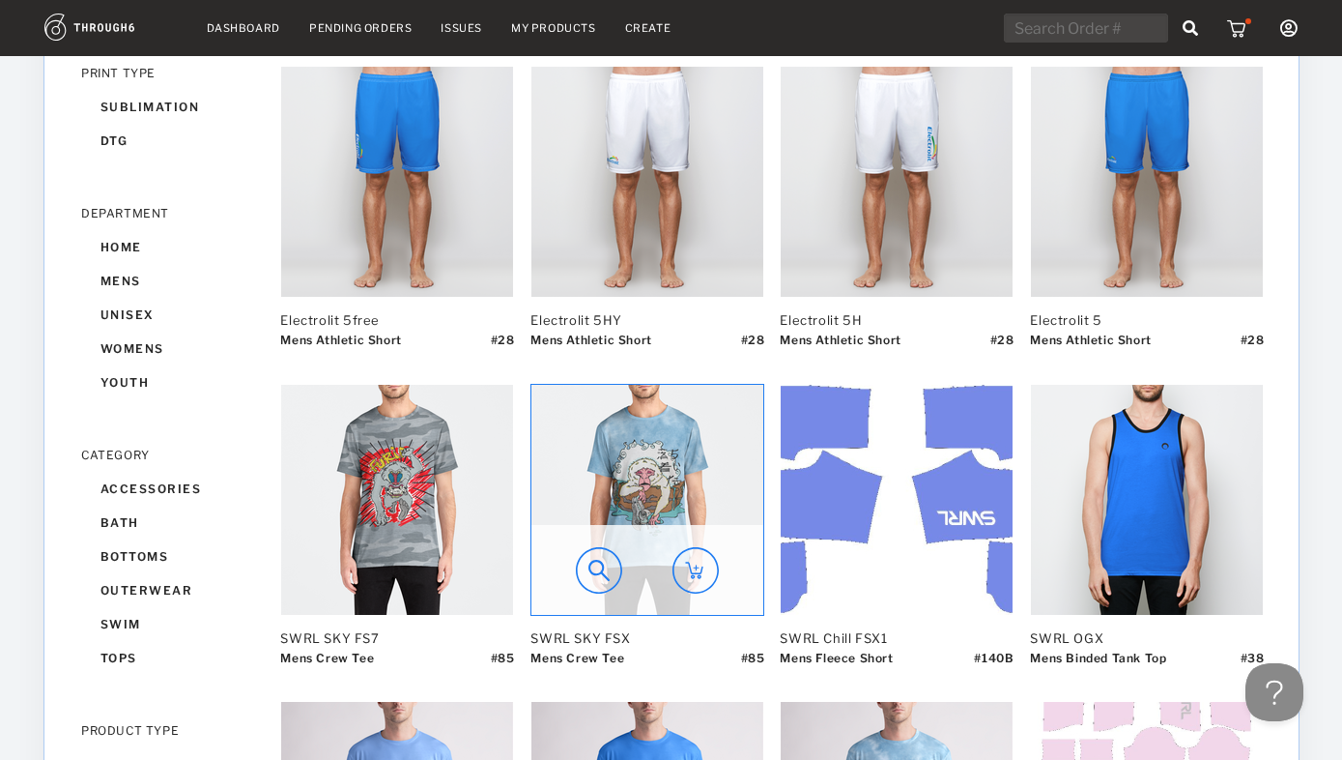
scroll to position [207, 0]
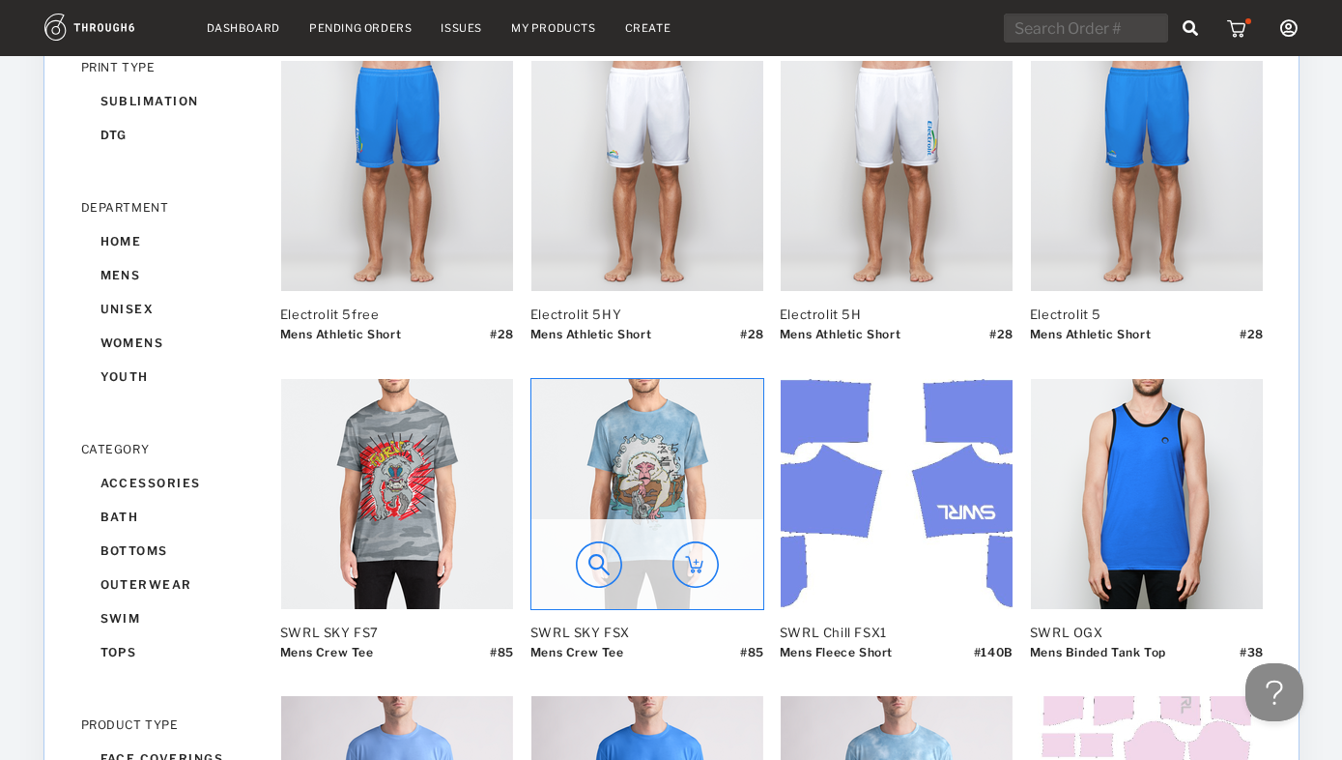
click at [647, 467] on img at bounding box center [647, 494] width 232 height 230
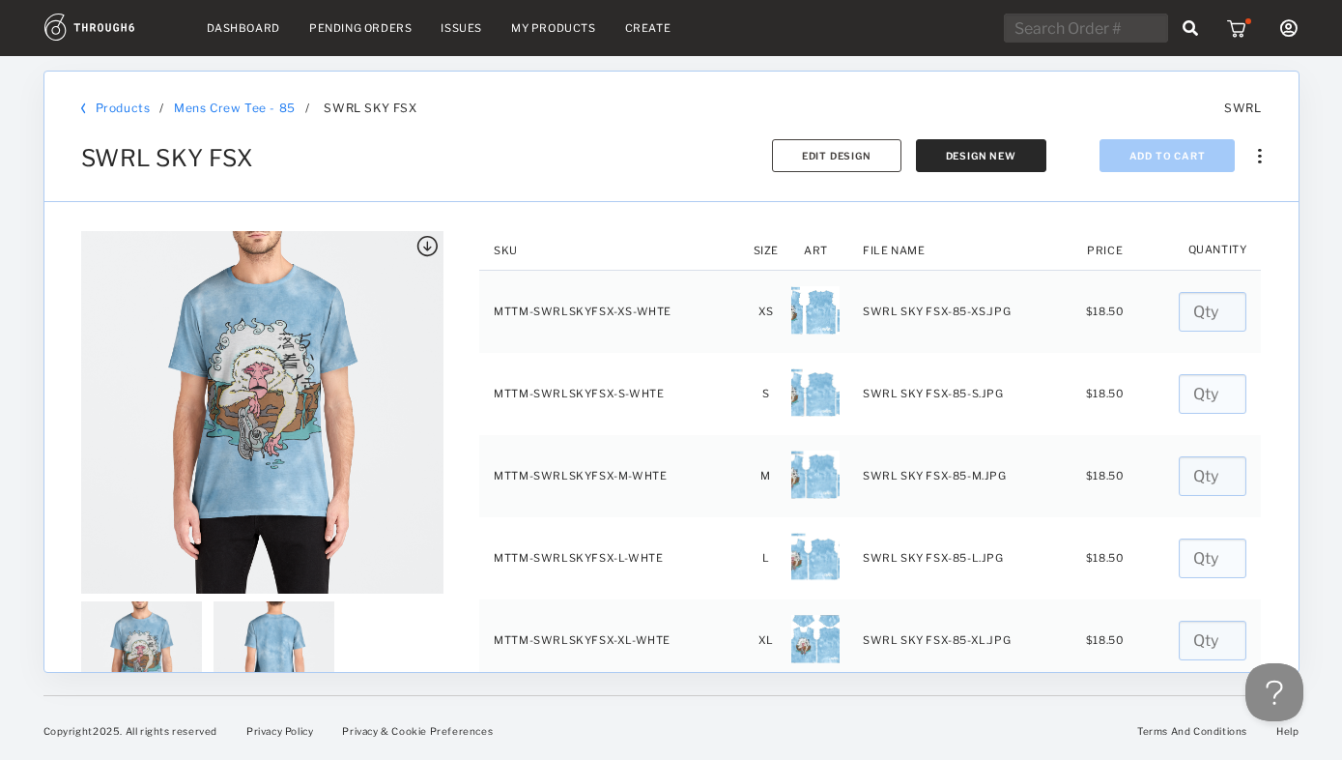
click at [1289, 24] on icon at bounding box center [1288, 27] width 17 height 17
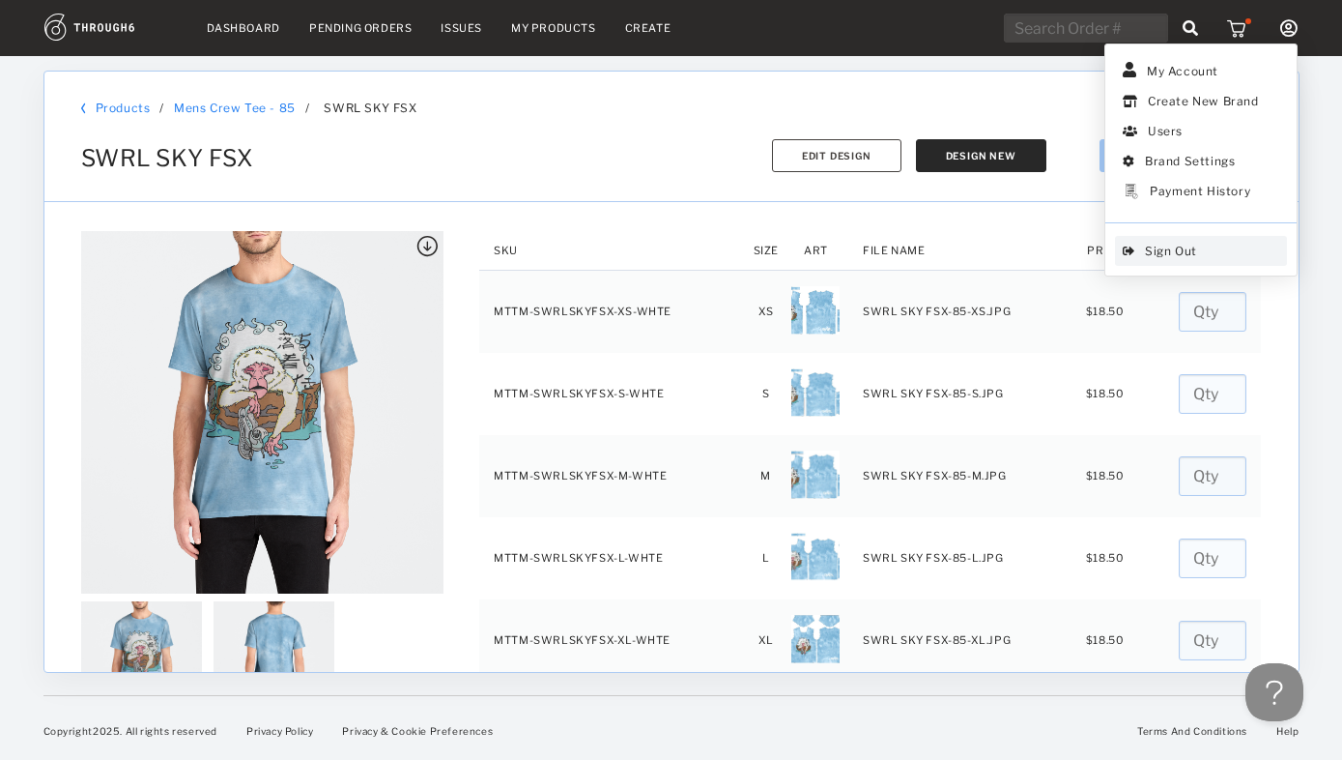
click at [1180, 252] on span "Sign Out" at bounding box center [1201, 251] width 172 height 30
